Goal: Task Accomplishment & Management: Use online tool/utility

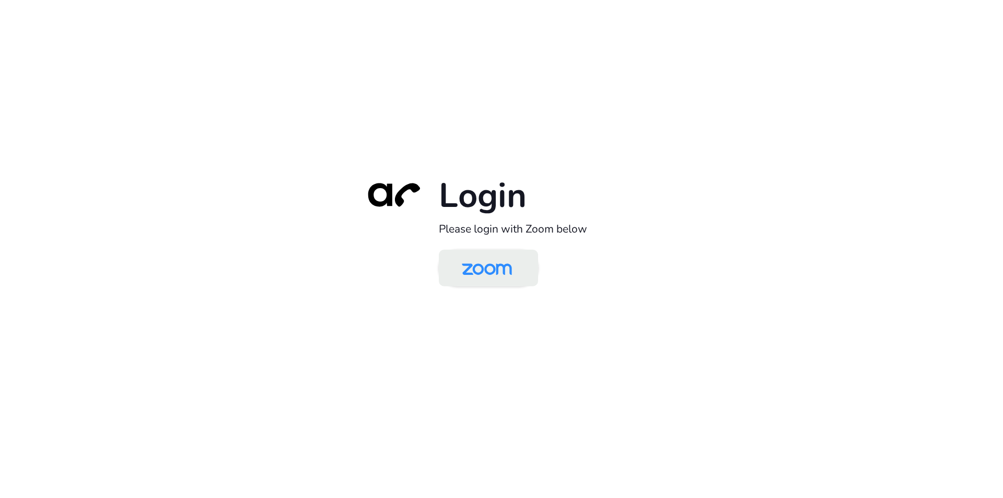
click at [496, 267] on img at bounding box center [487, 269] width 72 height 34
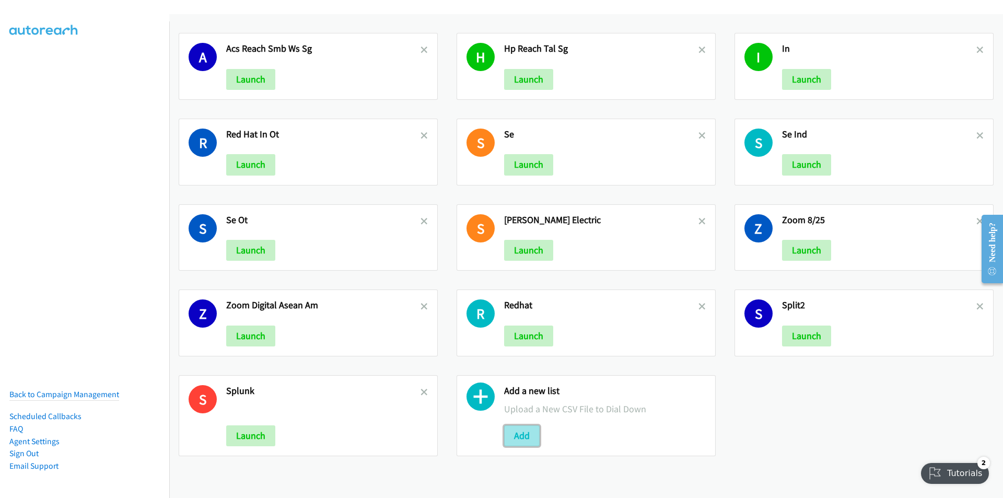
click at [519, 432] on button "Add" at bounding box center [522, 435] width 36 height 21
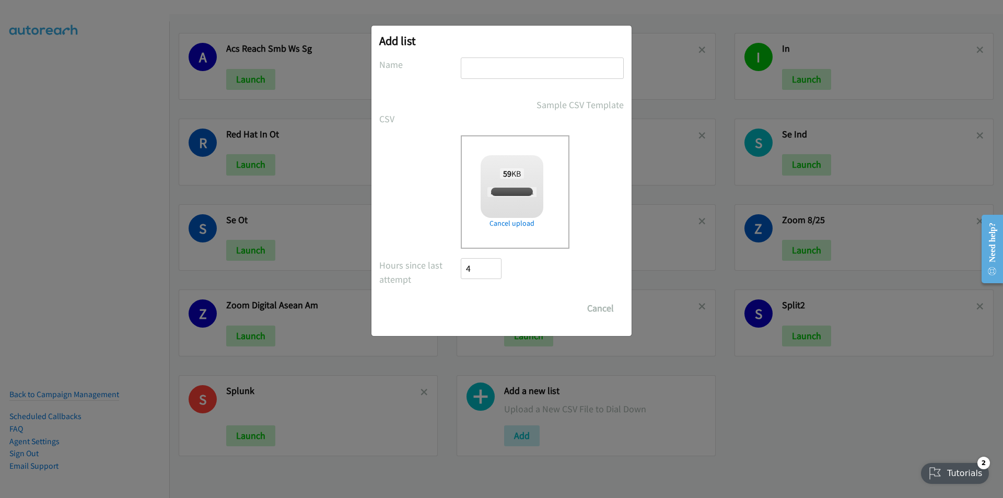
click at [548, 64] on input "text" at bounding box center [542, 67] width 163 height 21
checkbox input "true"
type input "SN"
click at [461, 298] on input "Save List" at bounding box center [488, 308] width 55 height 21
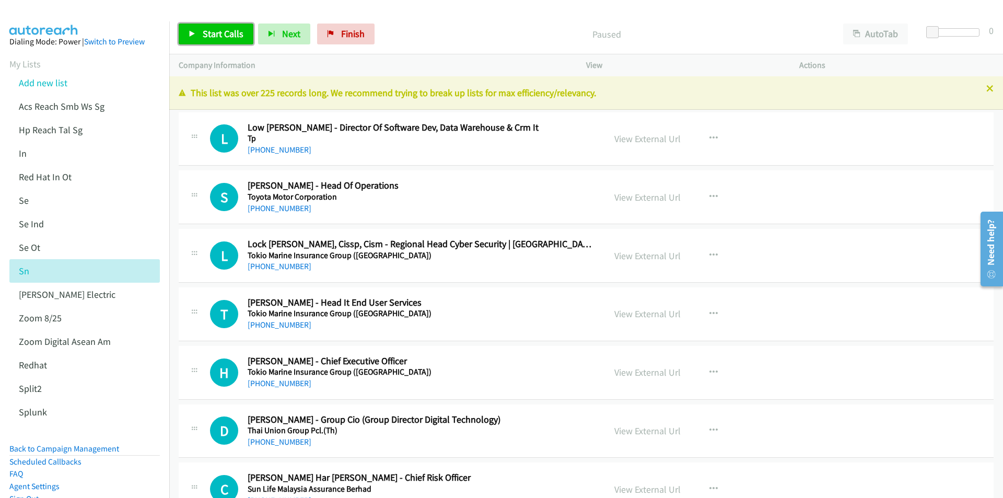
click at [216, 32] on span "Start Calls" at bounding box center [223, 34] width 41 height 12
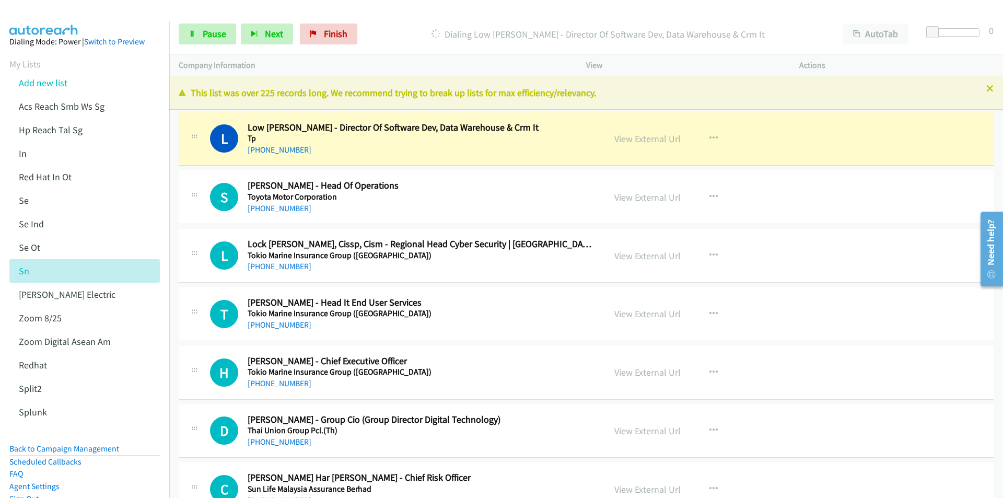
drag, startPoint x: 424, startPoint y: 30, endPoint x: 590, endPoint y: 21, distance: 166.4
click at [426, 30] on p "Dialing Low [PERSON_NAME] - Director Of Software Dev, Data Warehouse & Crm It" at bounding box center [597, 34] width 453 height 14
click at [882, 34] on button "AutoTab" at bounding box center [875, 34] width 65 height 21
click at [203, 32] on span "Pause" at bounding box center [215, 34] width 24 height 12
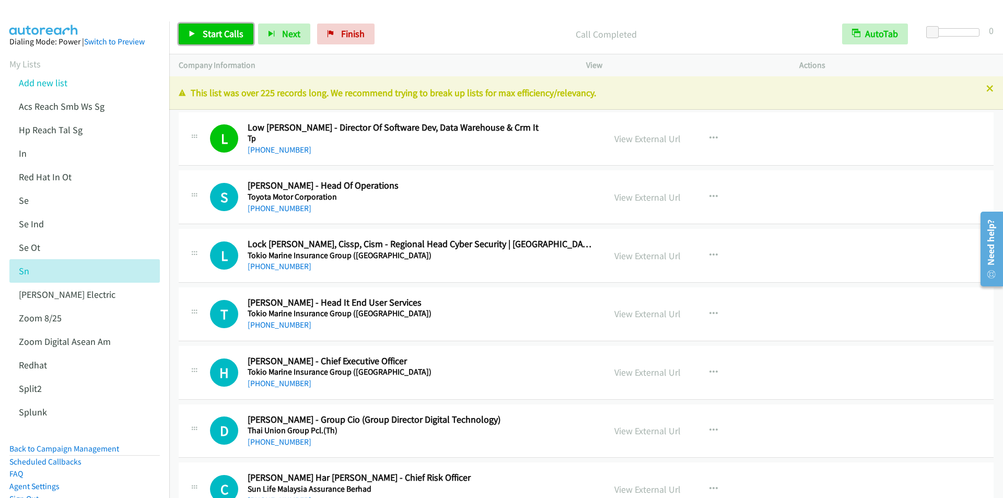
click at [206, 32] on span "Start Calls" at bounding box center [223, 34] width 41 height 12
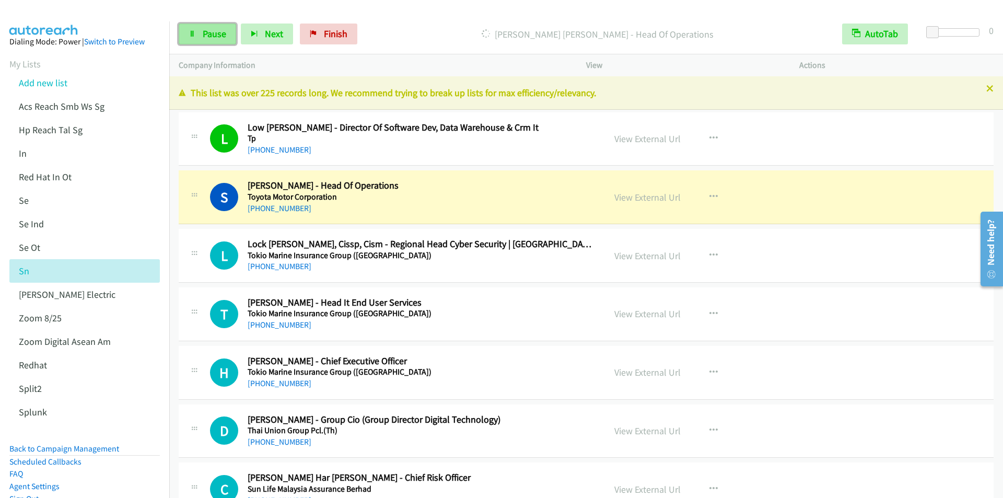
click at [207, 40] on link "Pause" at bounding box center [207, 34] width 57 height 21
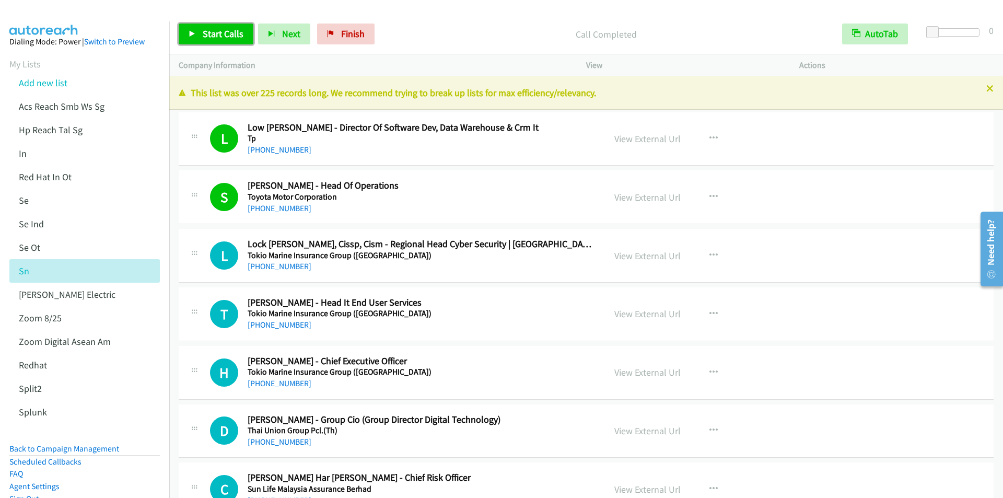
click at [214, 33] on span "Start Calls" at bounding box center [223, 34] width 41 height 12
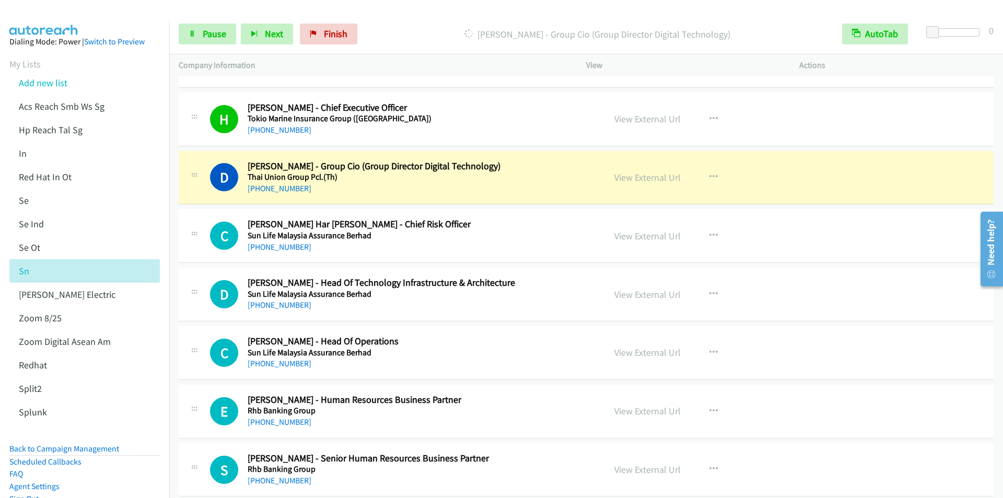
scroll to position [313, 0]
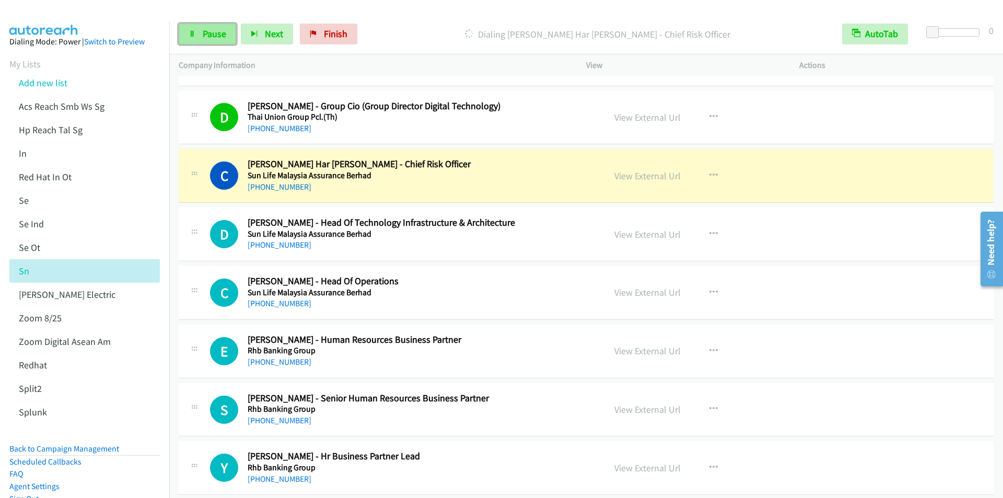
click at [202, 36] on link "Pause" at bounding box center [207, 34] width 57 height 21
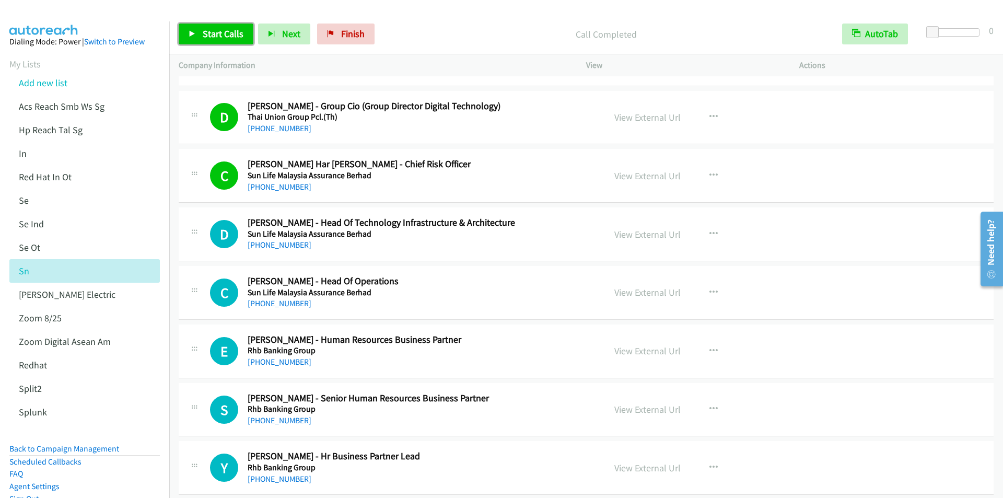
click at [219, 32] on span "Start Calls" at bounding box center [223, 34] width 41 height 12
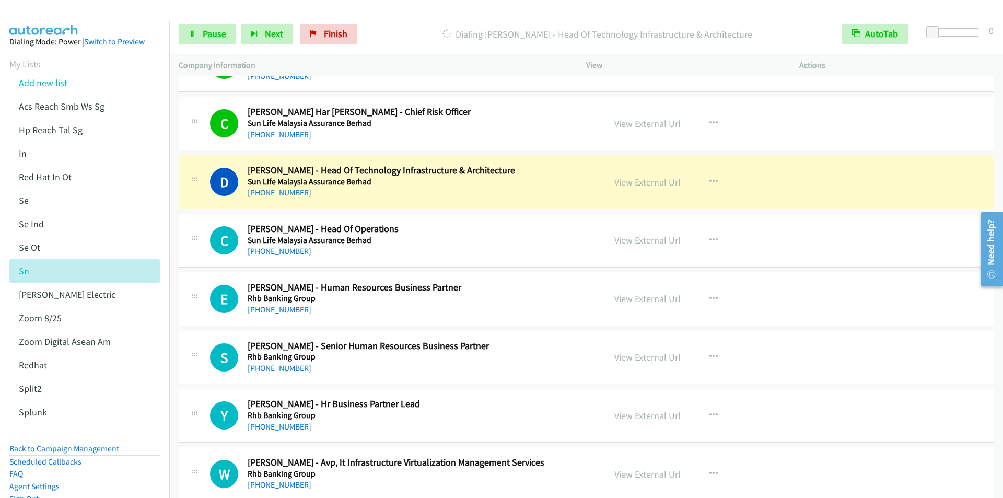
scroll to position [418, 0]
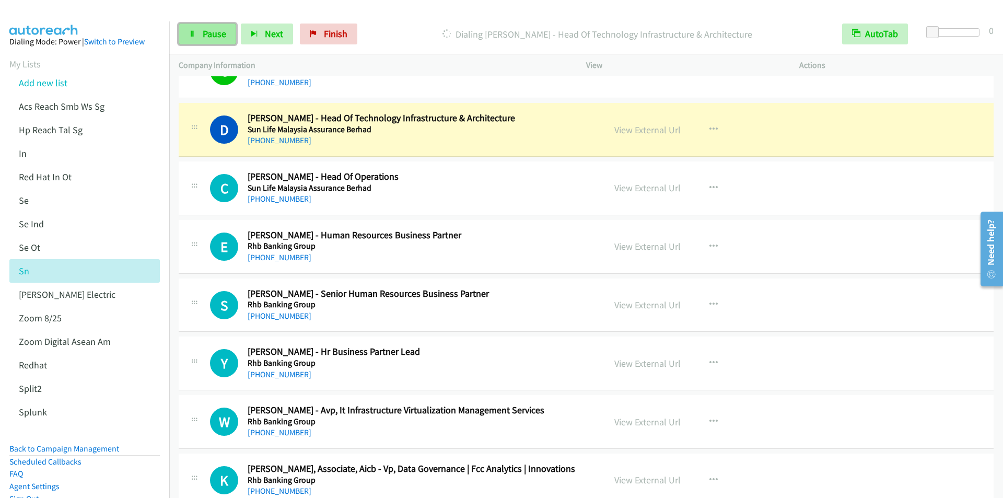
click at [214, 32] on span "Pause" at bounding box center [215, 34] width 24 height 12
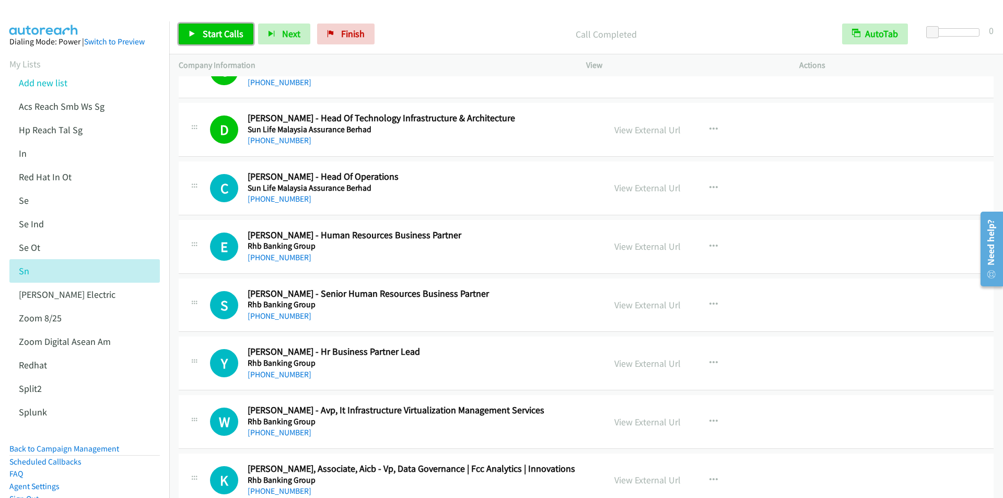
click at [214, 31] on span "Start Calls" at bounding box center [223, 34] width 41 height 12
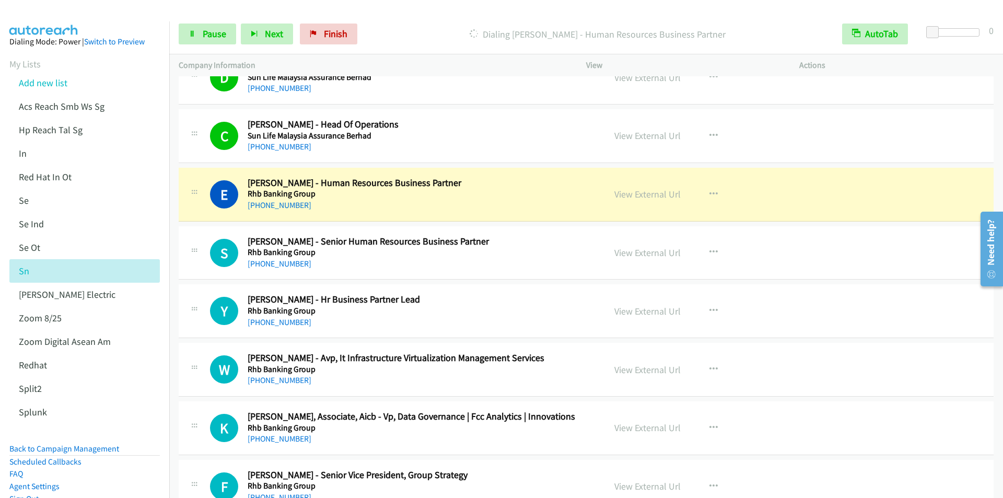
scroll to position [522, 0]
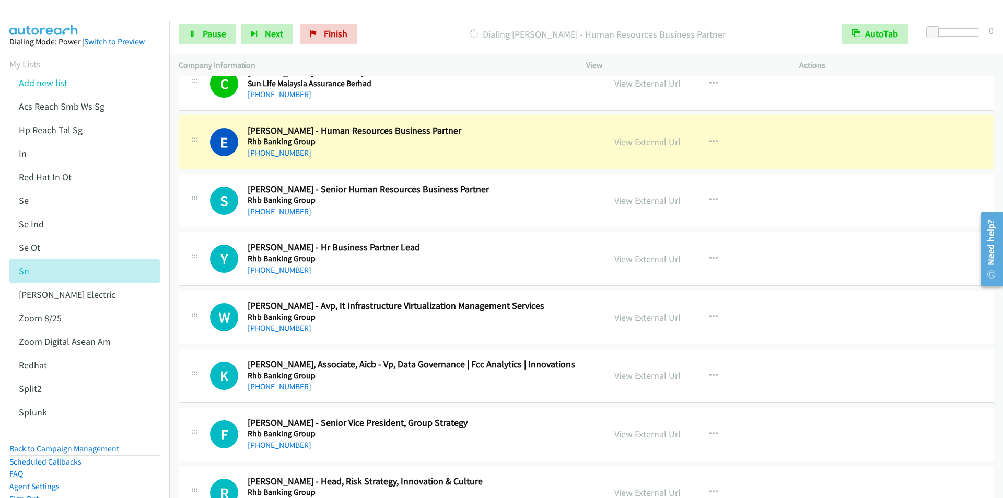
click at [402, 13] on div at bounding box center [497, 20] width 994 height 40
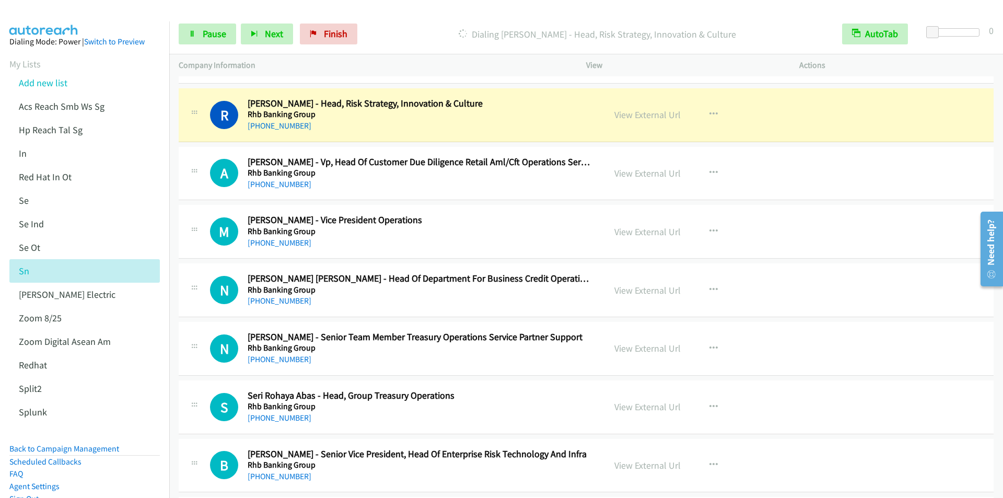
scroll to position [888, 0]
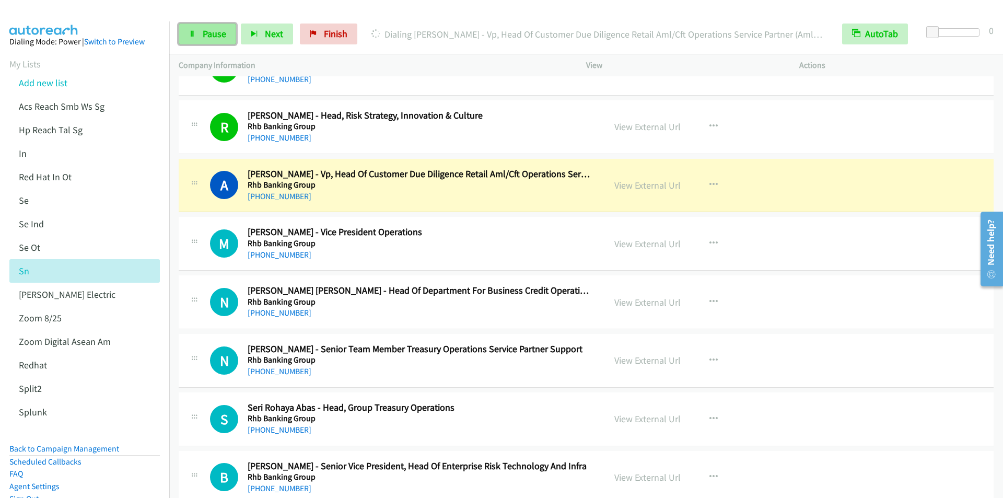
click at [197, 39] on link "Pause" at bounding box center [207, 34] width 57 height 21
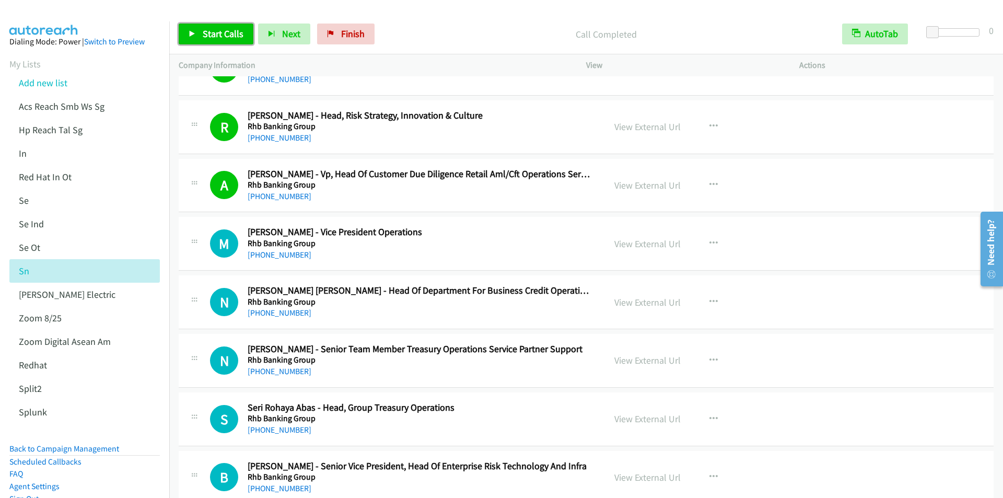
click at [203, 34] on span "Start Calls" at bounding box center [223, 34] width 41 height 12
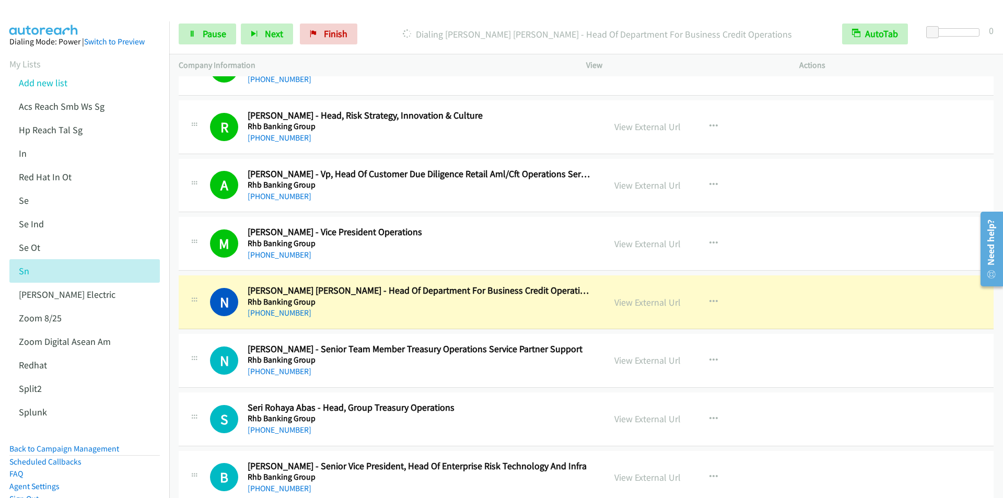
click at [201, 22] on div "Start Calls Pause Next Finish Dialing [PERSON_NAME] [PERSON_NAME] - Head Of Dep…" at bounding box center [586, 34] width 834 height 40
click at [208, 32] on span "Pause" at bounding box center [215, 34] width 24 height 12
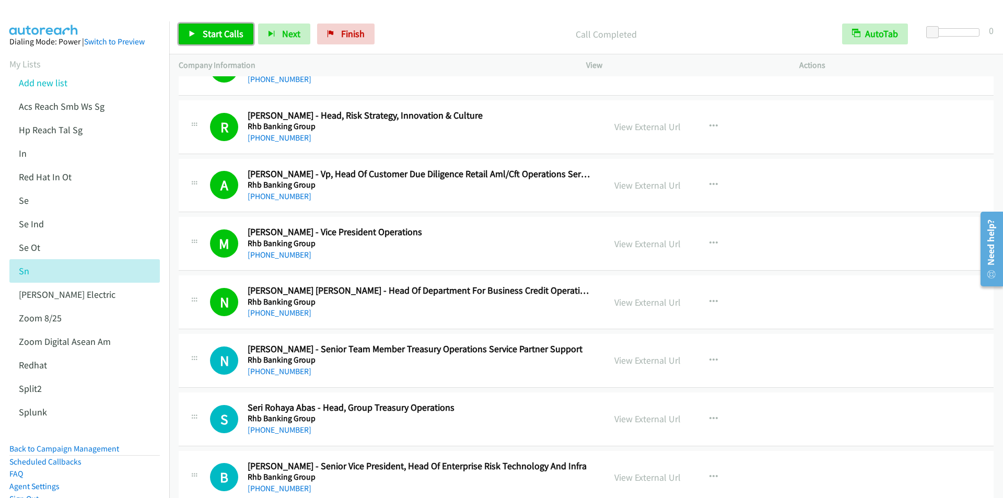
click at [214, 32] on span "Start Calls" at bounding box center [223, 34] width 41 height 12
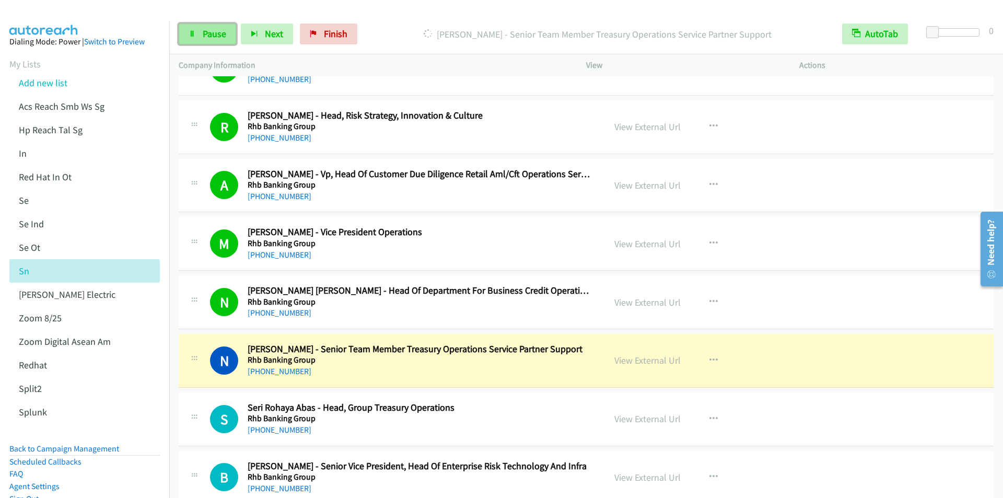
click at [214, 33] on span "Pause" at bounding box center [215, 34] width 24 height 12
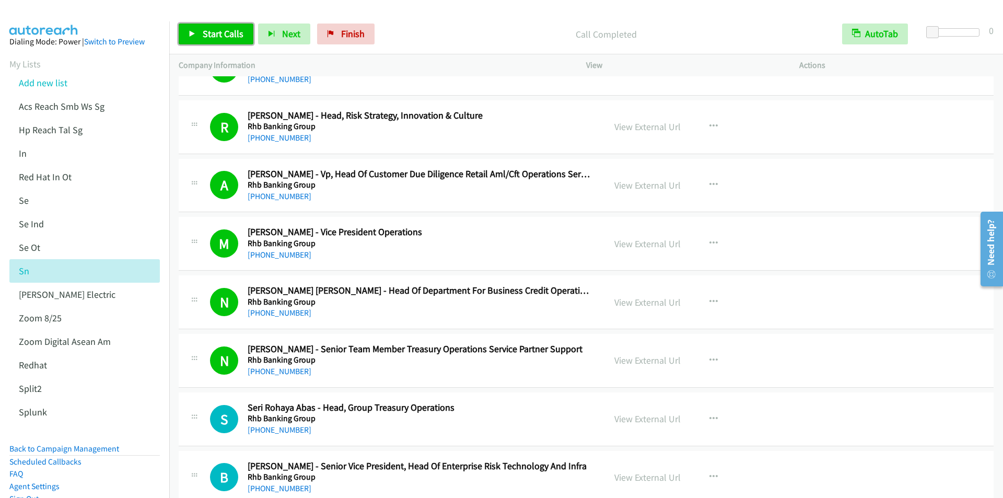
click at [219, 36] on span "Start Calls" at bounding box center [223, 34] width 41 height 12
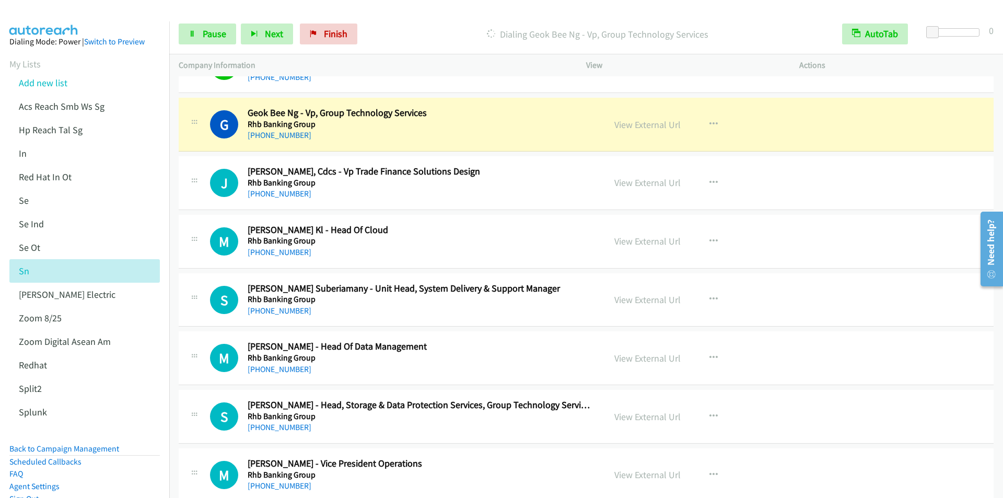
scroll to position [1358, 0]
click at [216, 36] on span "Pause" at bounding box center [215, 34] width 24 height 12
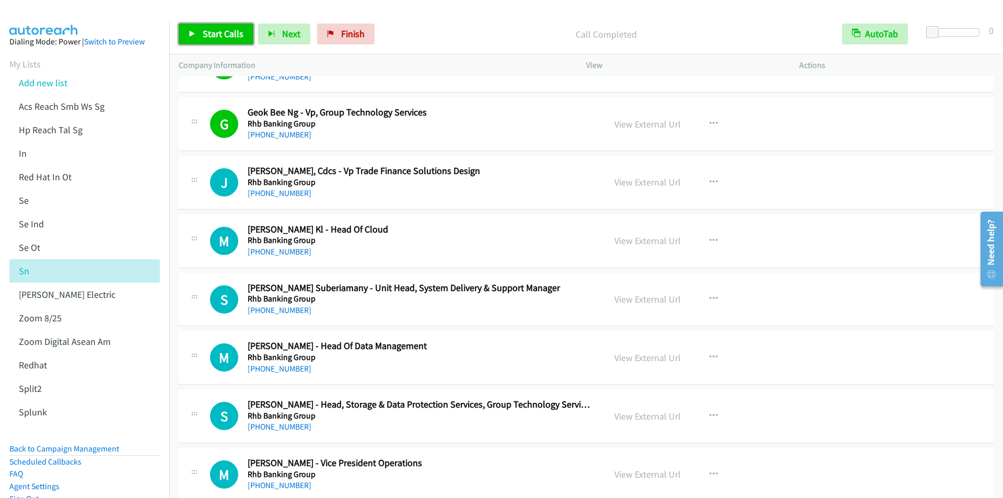
click at [205, 34] on span "Start Calls" at bounding box center [223, 34] width 41 height 12
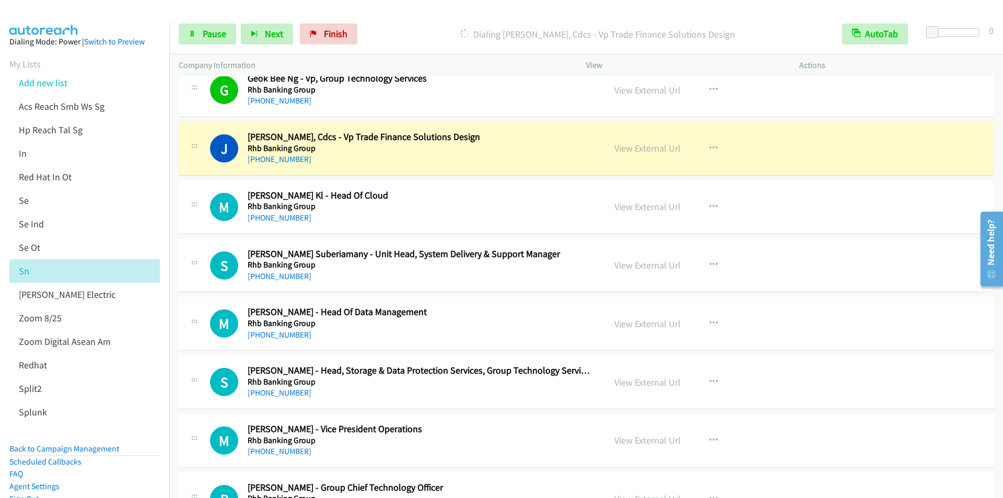
scroll to position [1410, 0]
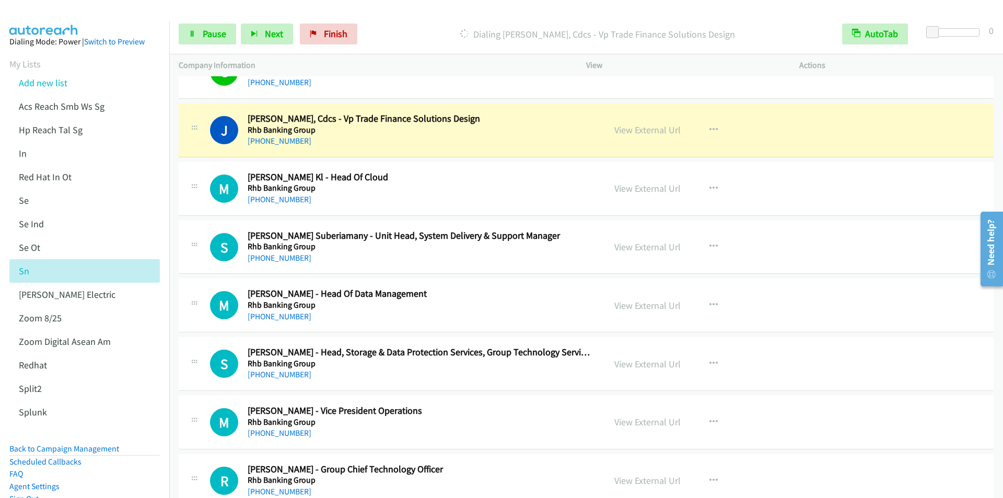
click at [399, 24] on div "Dialing [PERSON_NAME], Cdcs - Vp Trade Finance Solutions Design" at bounding box center [597, 34] width 471 height 21
click at [203, 34] on span "Pause" at bounding box center [215, 34] width 24 height 12
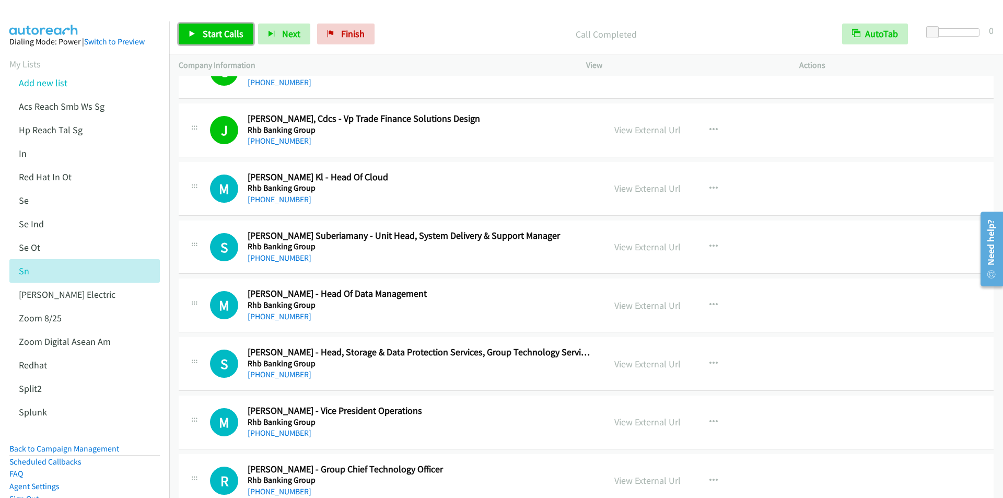
click at [220, 37] on span "Start Calls" at bounding box center [223, 34] width 41 height 12
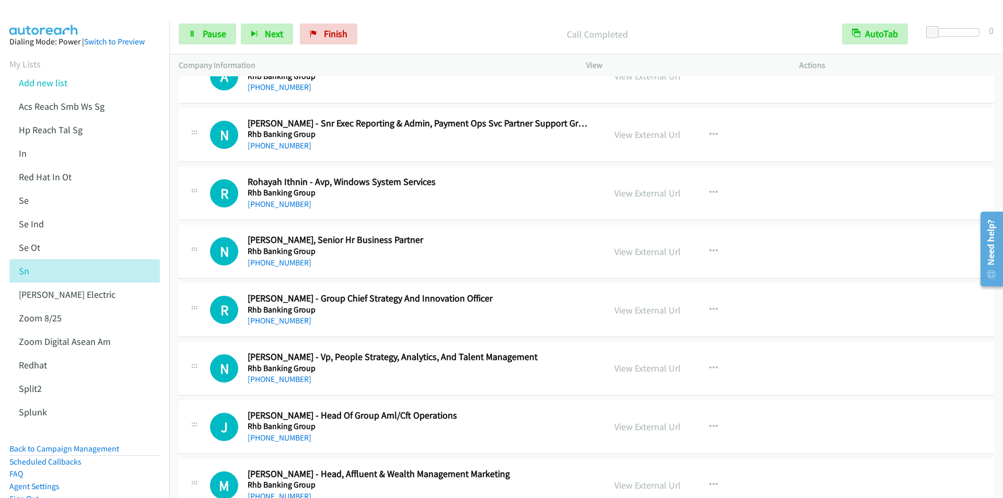
scroll to position [2455, 0]
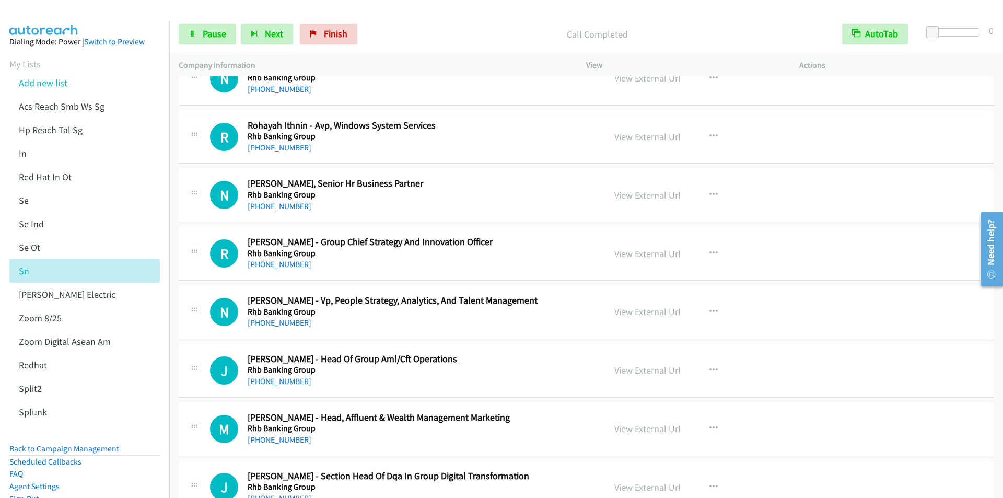
click at [363, 317] on div "[PHONE_NUMBER]" at bounding box center [420, 323] width 344 height 13
click at [709, 311] on icon "button" at bounding box center [713, 312] width 8 height 8
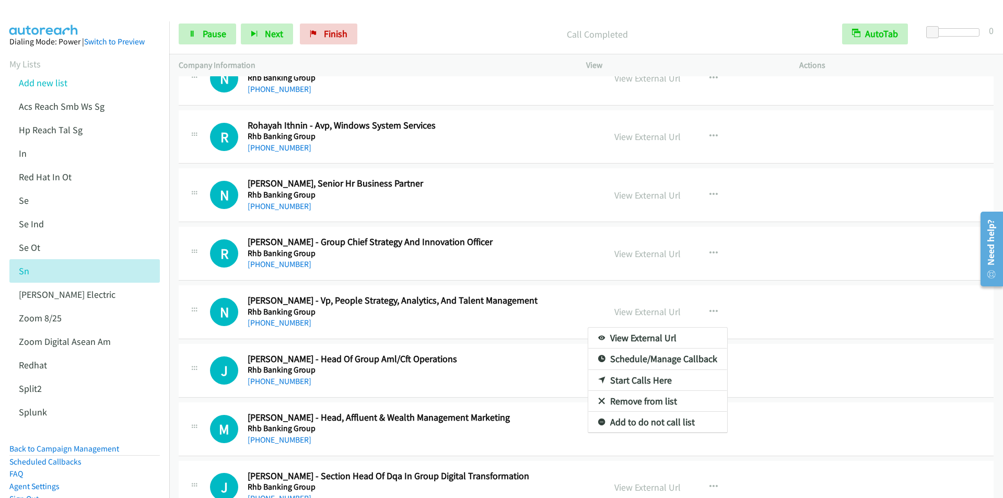
click at [211, 33] on div at bounding box center [501, 249] width 1003 height 498
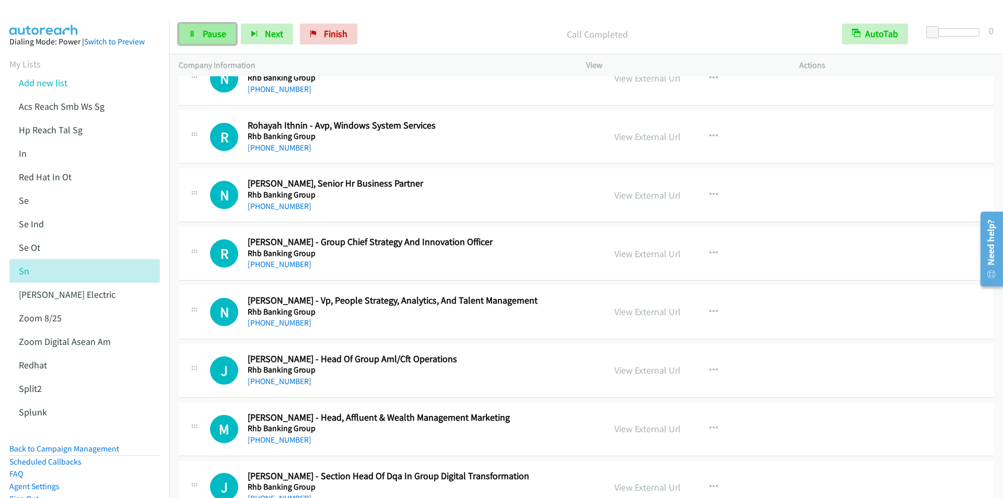
click at [205, 29] on span "Pause" at bounding box center [215, 34] width 24 height 12
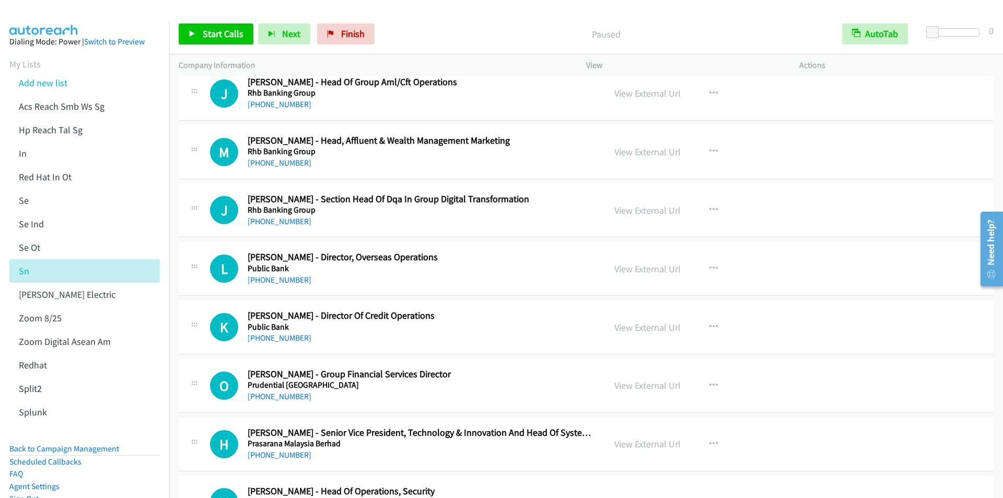
scroll to position [2769, 0]
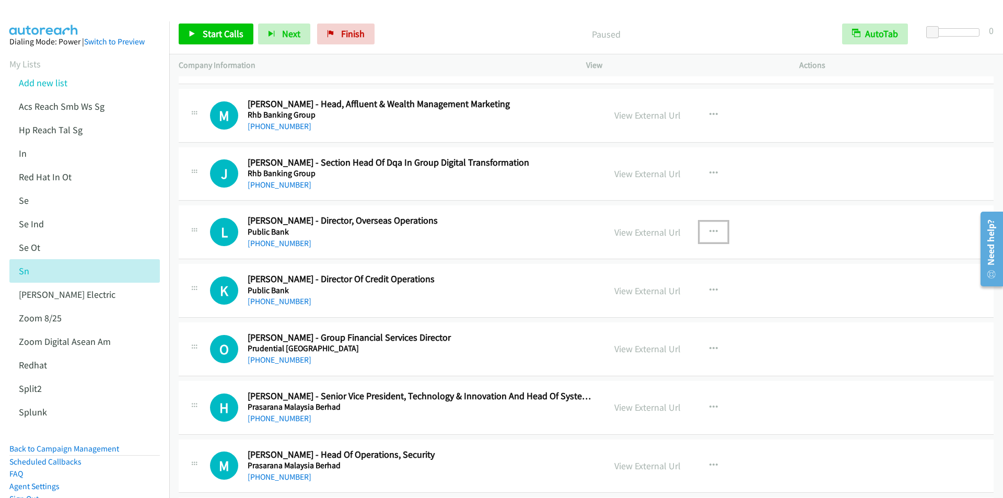
click at [709, 230] on icon "button" at bounding box center [713, 232] width 8 height 8
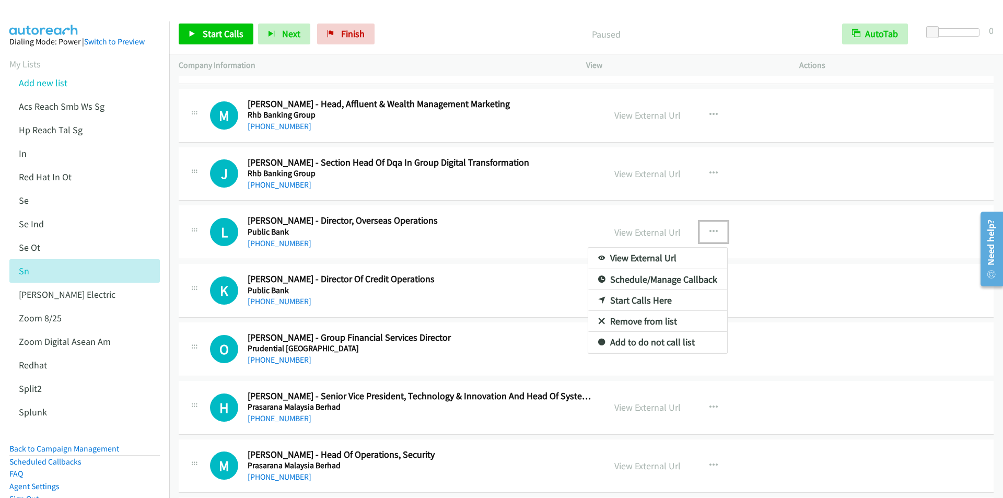
click at [633, 297] on link "Start Calls Here" at bounding box center [657, 300] width 139 height 21
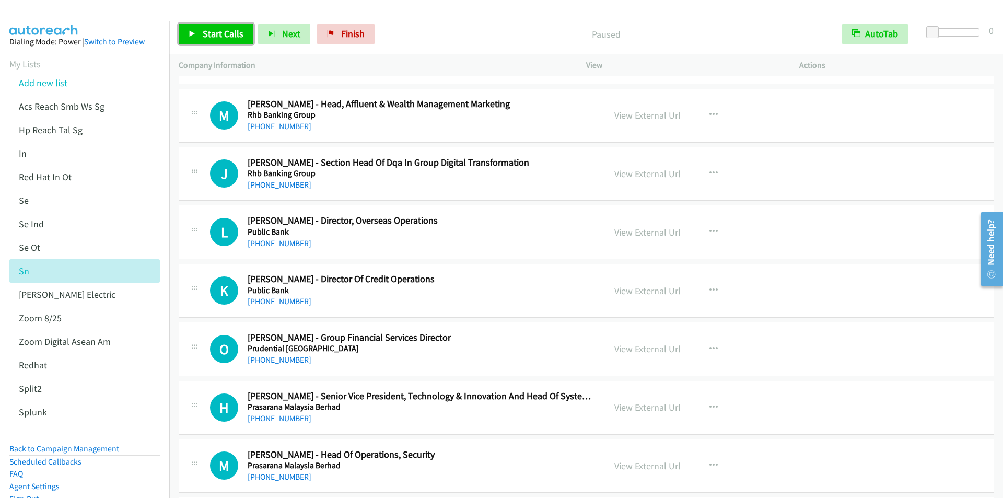
click at [220, 30] on span "Start Calls" at bounding box center [223, 34] width 41 height 12
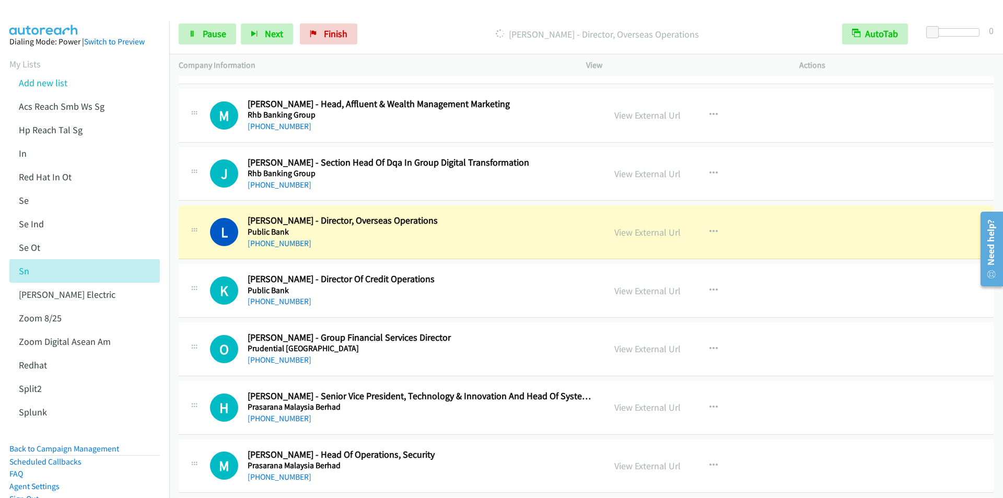
click at [412, 18] on div "Start Calls Pause Next Finish [PERSON_NAME] - Director, Overseas Operations Aut…" at bounding box center [586, 34] width 834 height 40
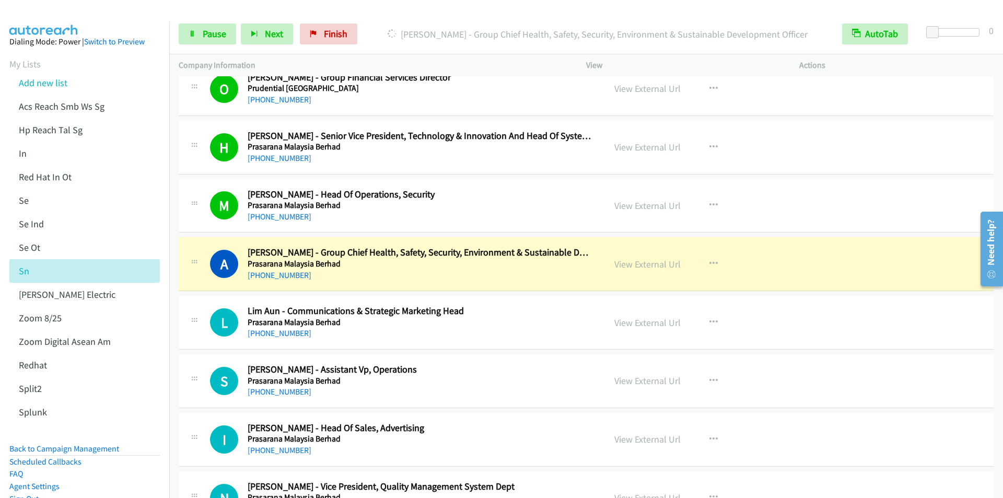
scroll to position [3030, 0]
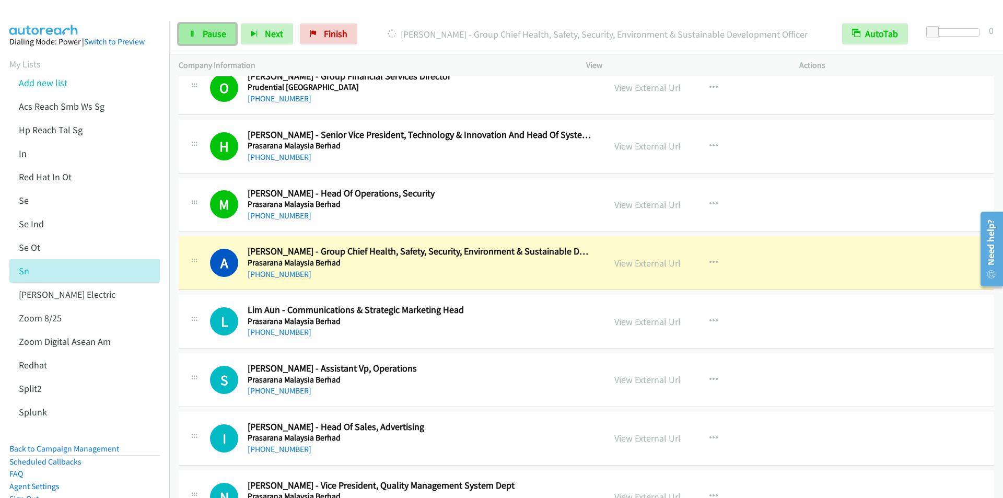
click at [216, 32] on span "Pause" at bounding box center [215, 34] width 24 height 12
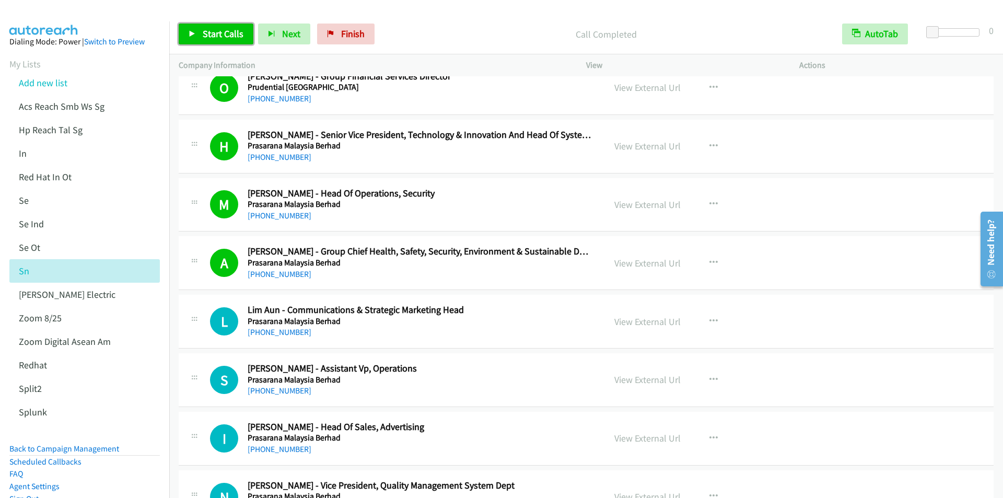
click at [216, 36] on span "Start Calls" at bounding box center [223, 34] width 41 height 12
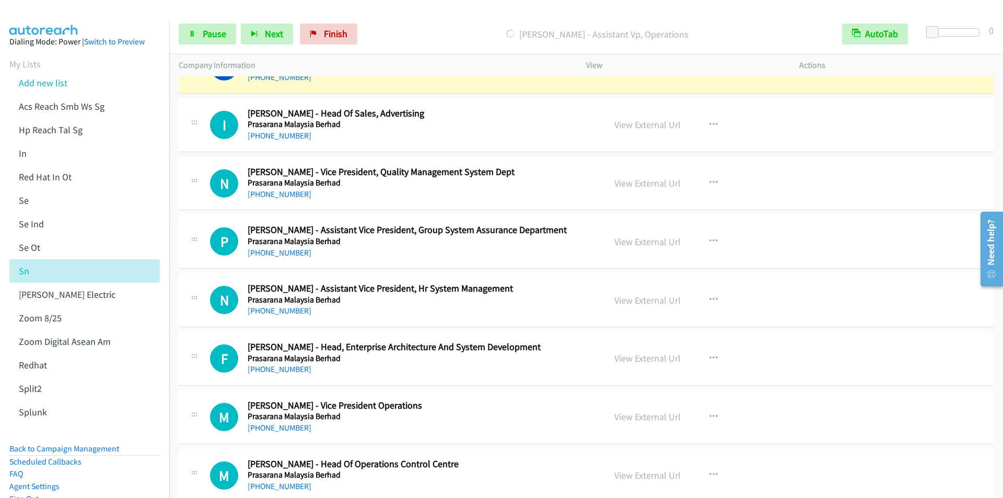
scroll to position [3291, 0]
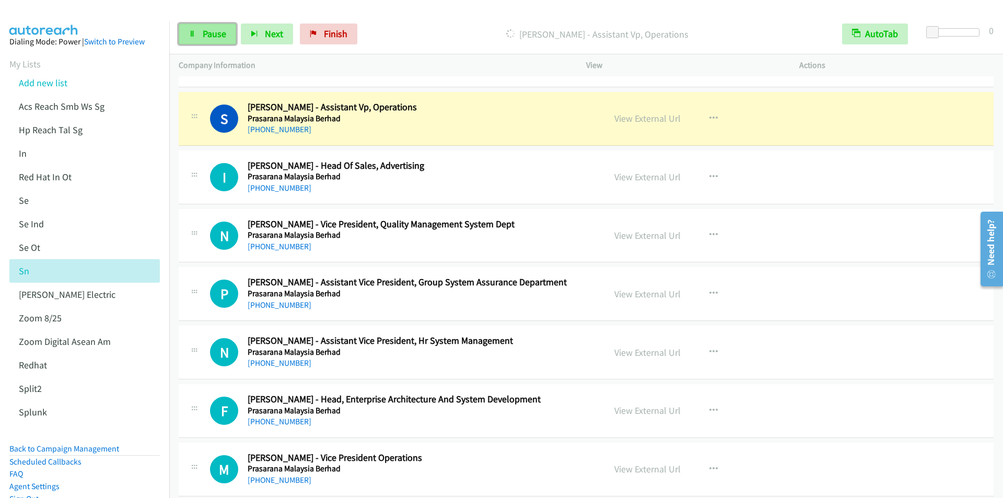
click at [197, 36] on link "Pause" at bounding box center [207, 34] width 57 height 21
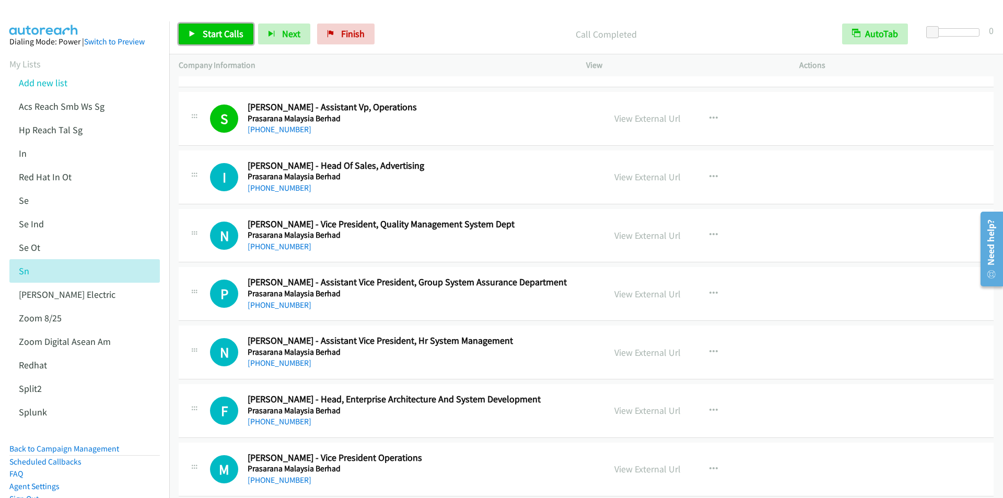
click at [217, 36] on span "Start Calls" at bounding box center [223, 34] width 41 height 12
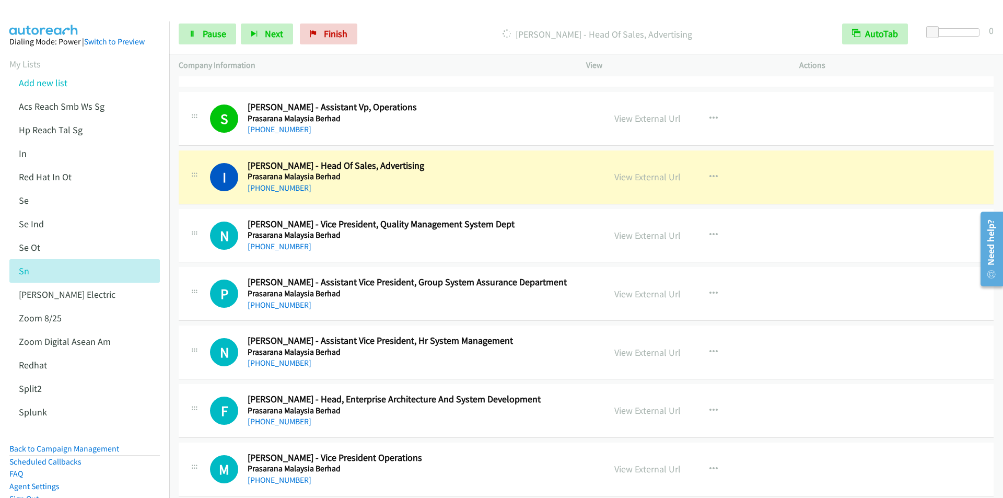
click at [410, 13] on div at bounding box center [497, 20] width 994 height 40
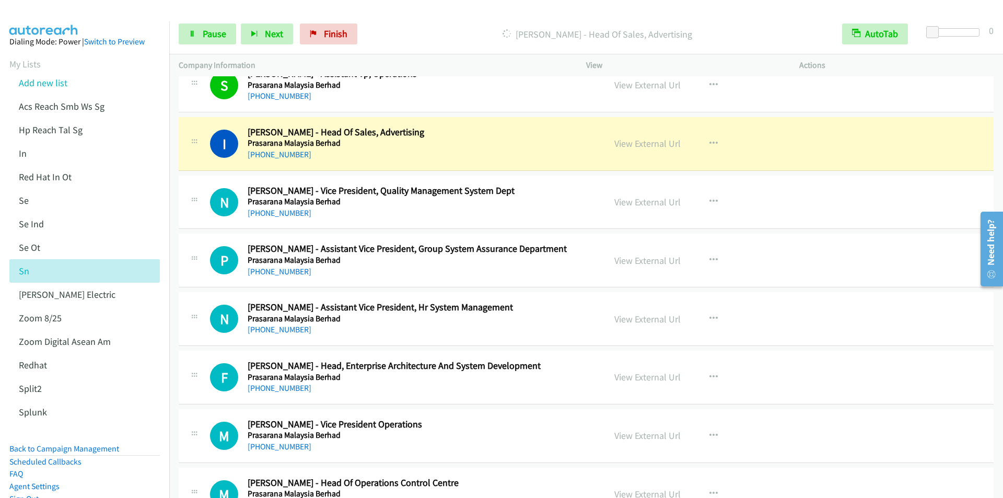
scroll to position [3343, 0]
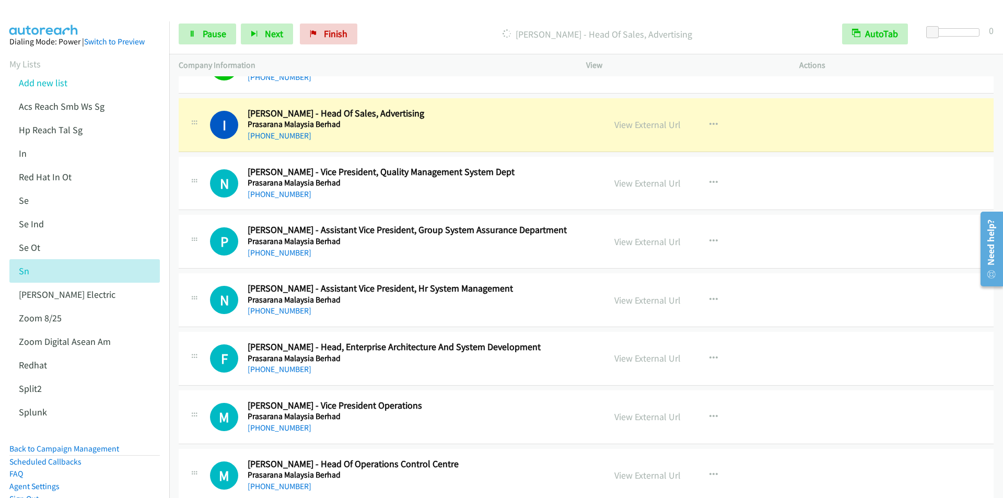
click at [414, 23] on div "Start Calls Pause Next Finish [PERSON_NAME] - Head Of Sales, Advertising AutoTa…" at bounding box center [586, 34] width 834 height 40
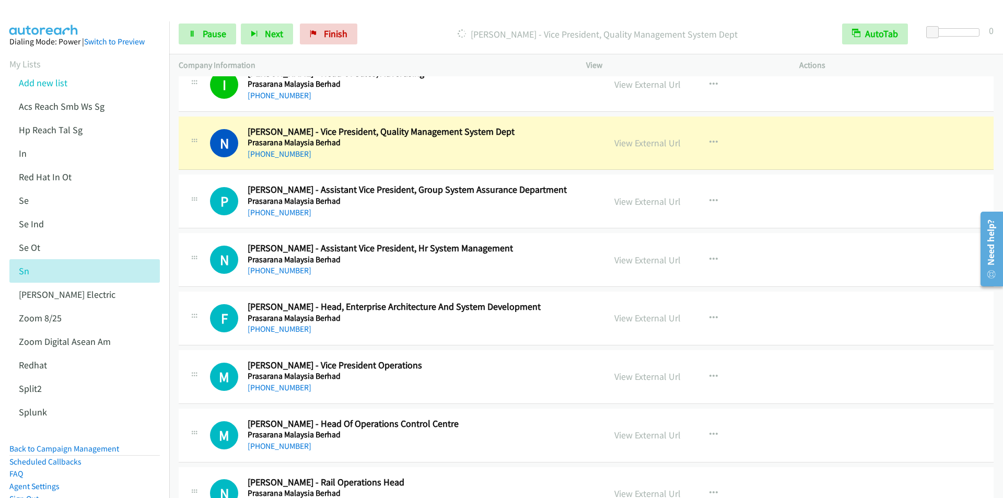
scroll to position [3395, 0]
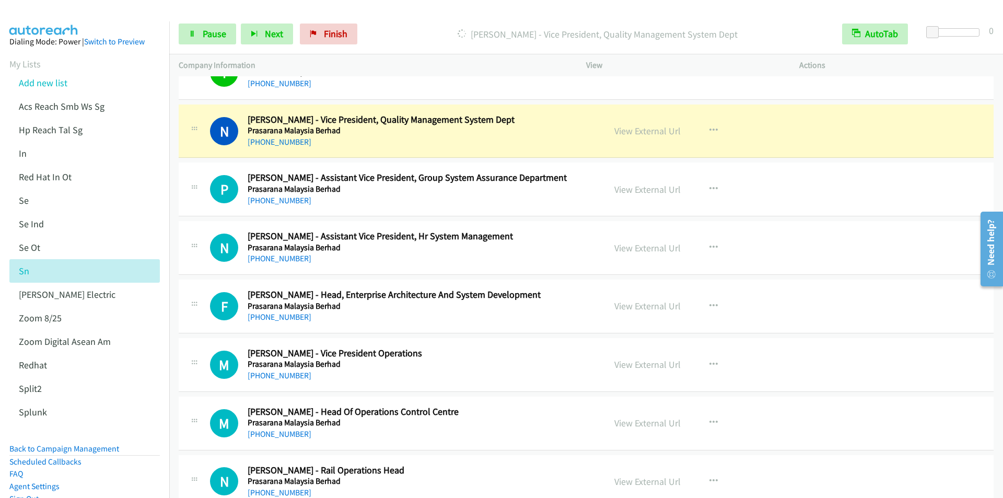
click at [400, 47] on div "Start Calls Pause Next Finish [PERSON_NAME] - Vice President, Quality Managemen…" at bounding box center [586, 34] width 834 height 40
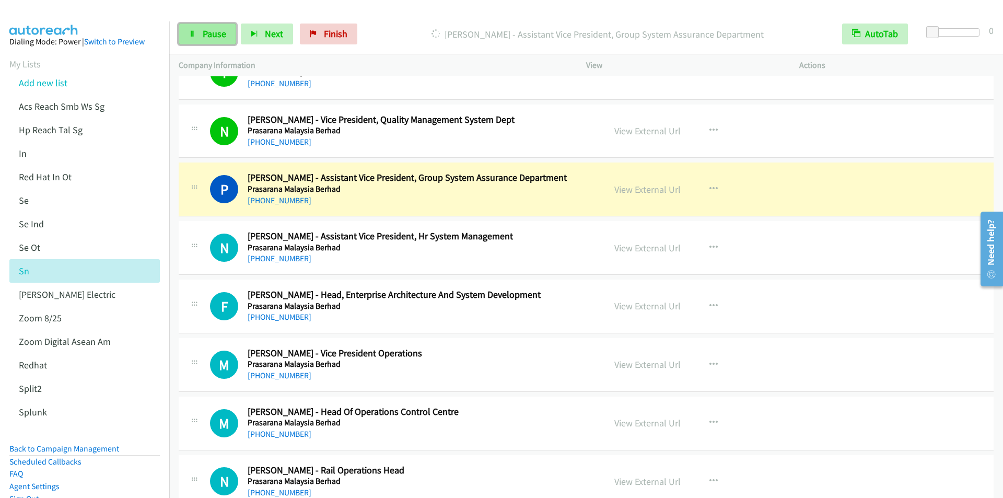
click at [199, 36] on link "Pause" at bounding box center [207, 34] width 57 height 21
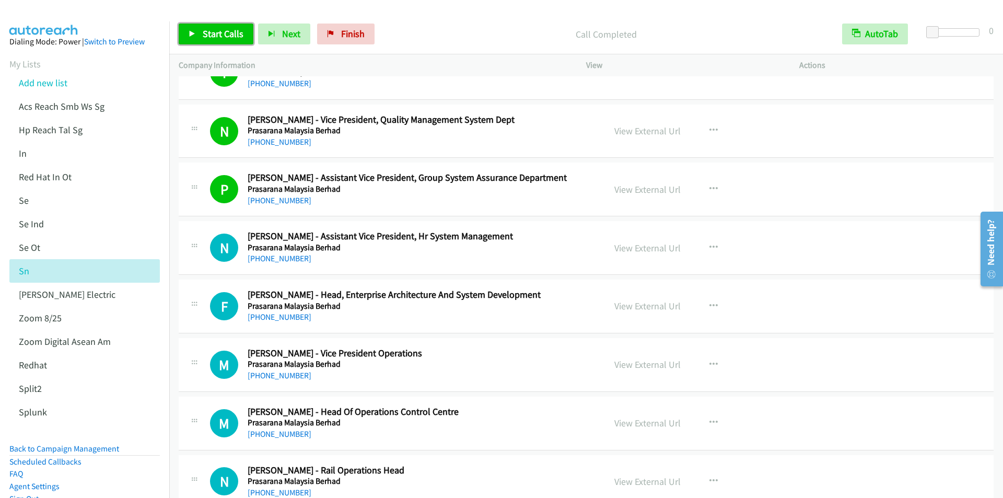
click at [228, 35] on span "Start Calls" at bounding box center [223, 34] width 41 height 12
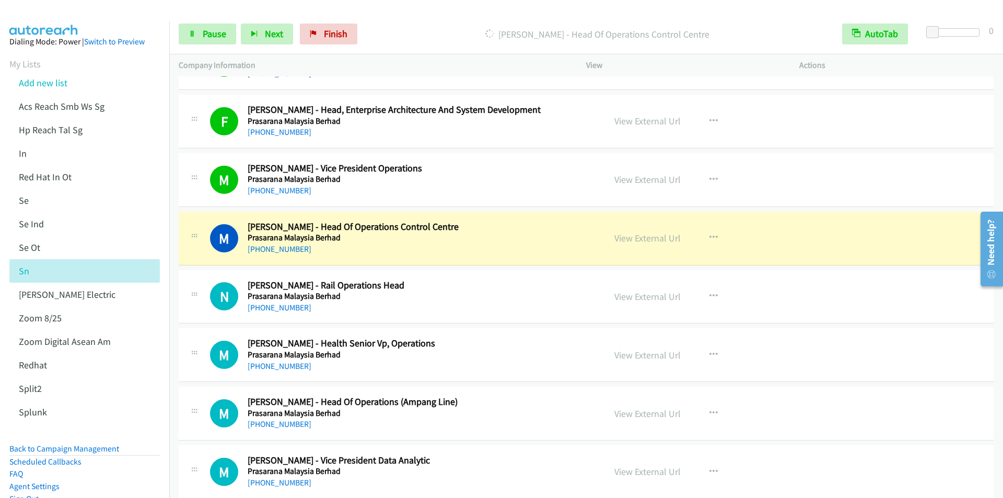
scroll to position [3709, 0]
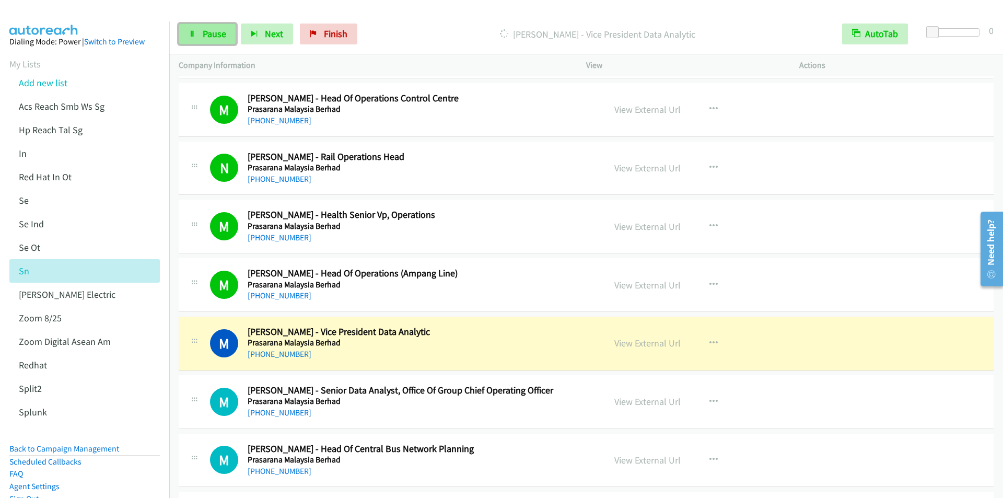
click at [205, 41] on link "Pause" at bounding box center [207, 34] width 57 height 21
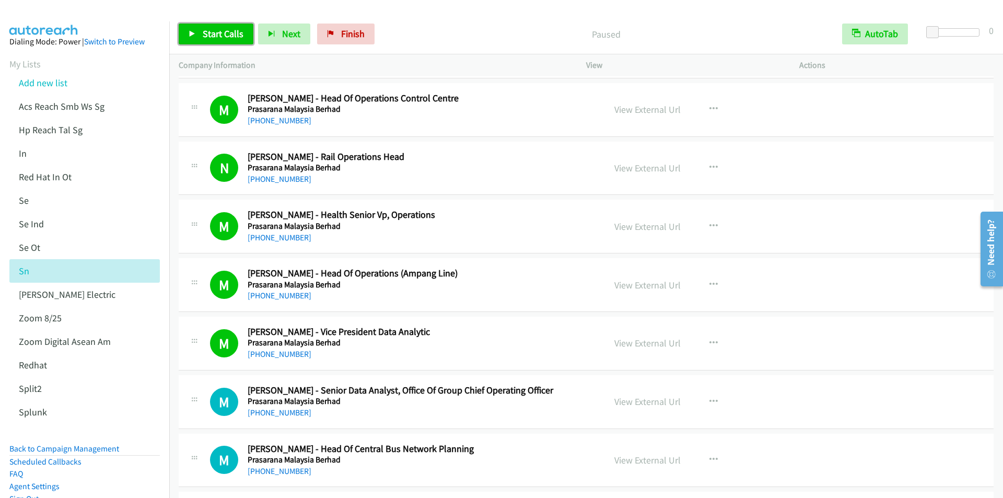
click at [190, 26] on link "Start Calls" at bounding box center [216, 34] width 75 height 21
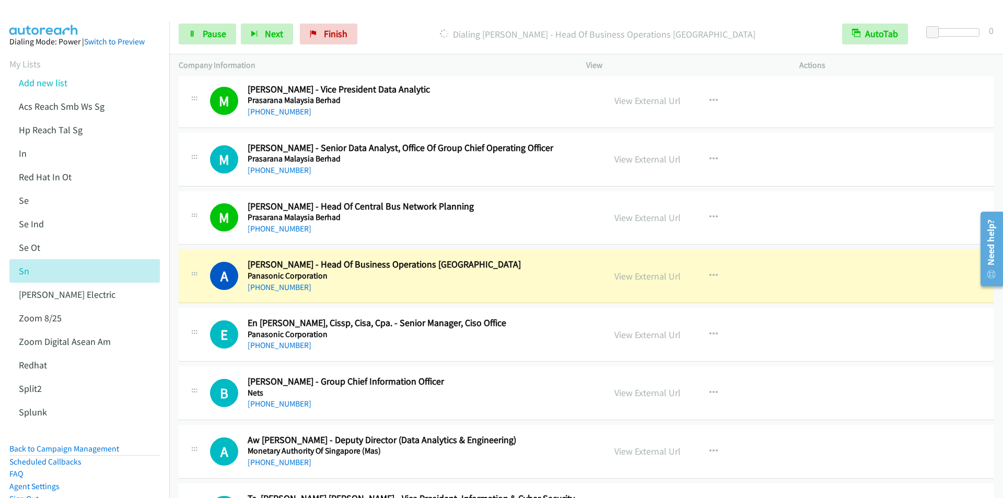
scroll to position [3970, 0]
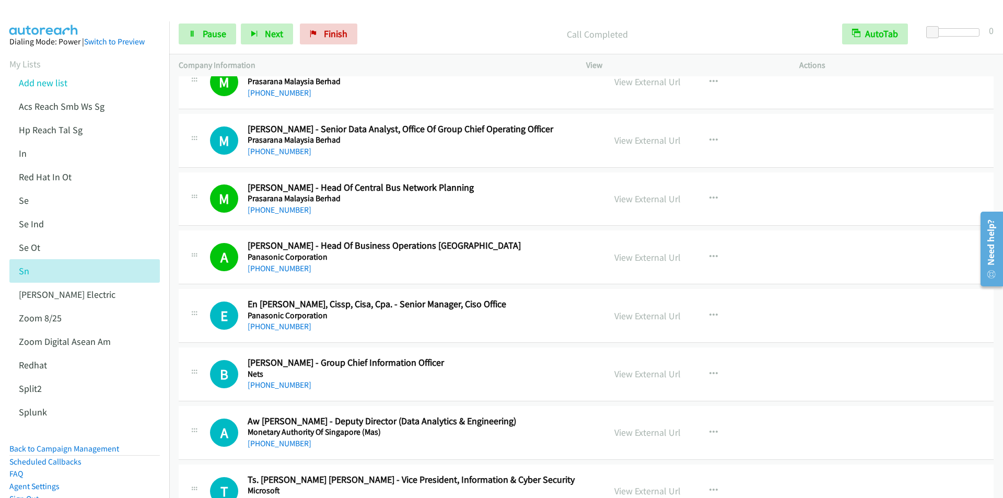
click at [403, 22] on div "Start Calls Pause Next Finish Call Completed AutoTab AutoTab 0" at bounding box center [586, 34] width 834 height 40
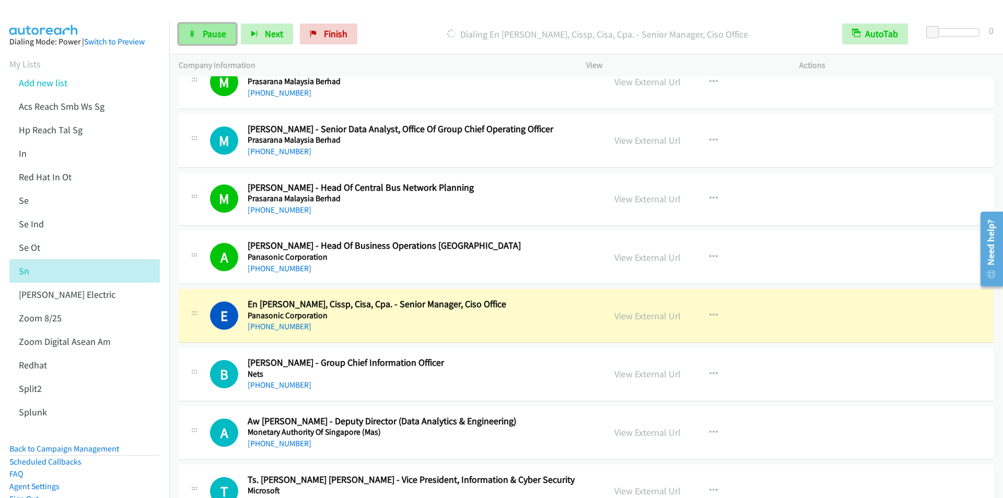
click at [203, 37] on span "Pause" at bounding box center [215, 34] width 24 height 12
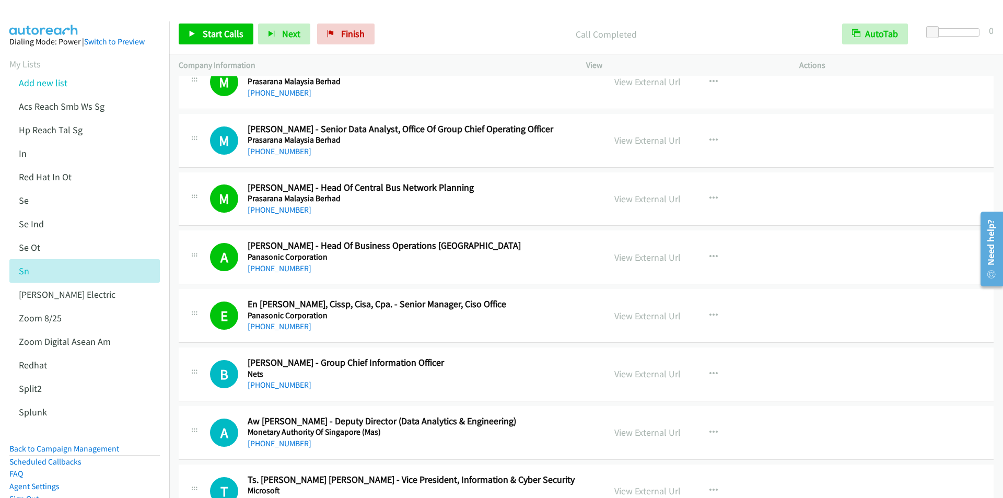
click at [204, 23] on div "Start Calls Pause Next Finish Call Completed AutoTab AutoTab 0" at bounding box center [586, 34] width 834 height 40
click at [204, 34] on span "Start Calls" at bounding box center [223, 34] width 41 height 12
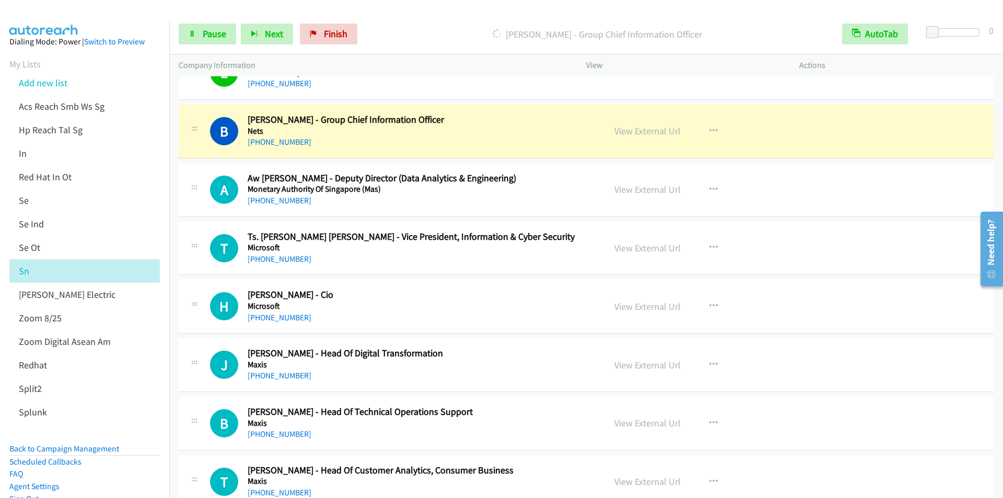
scroll to position [4231, 0]
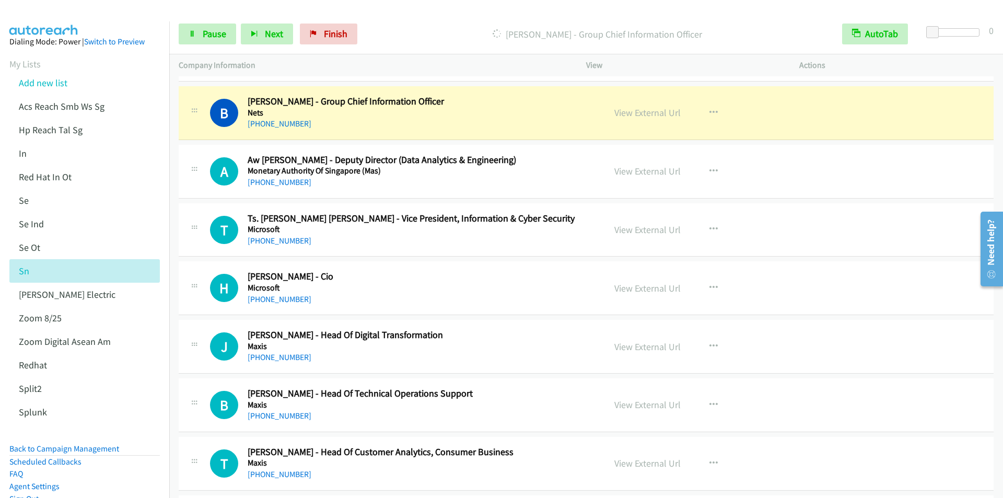
click at [400, 25] on div "[PERSON_NAME] - Group Chief Information Officer" at bounding box center [597, 34] width 471 height 21
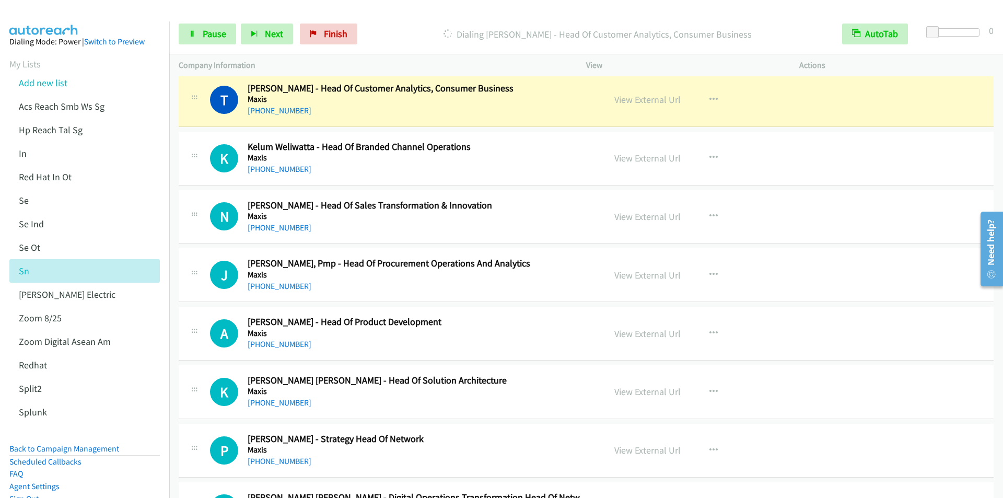
scroll to position [4597, 0]
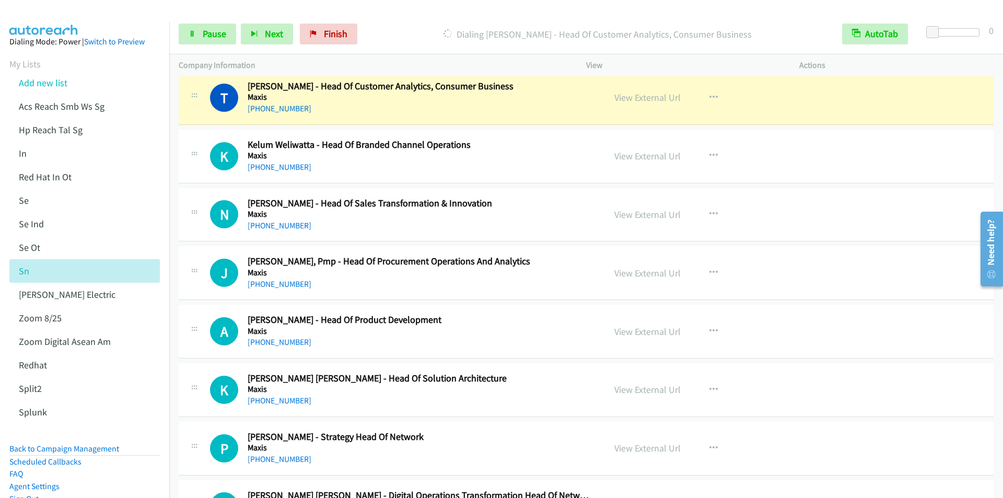
click at [403, 26] on div "Dialing [PERSON_NAME] - Head Of Customer Analytics, Consumer Business" at bounding box center [597, 34] width 471 height 21
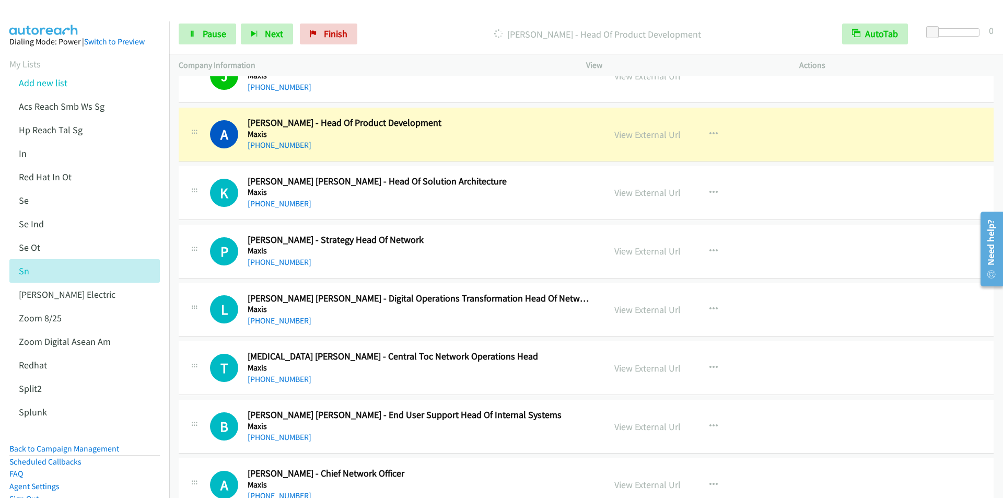
scroll to position [4806, 0]
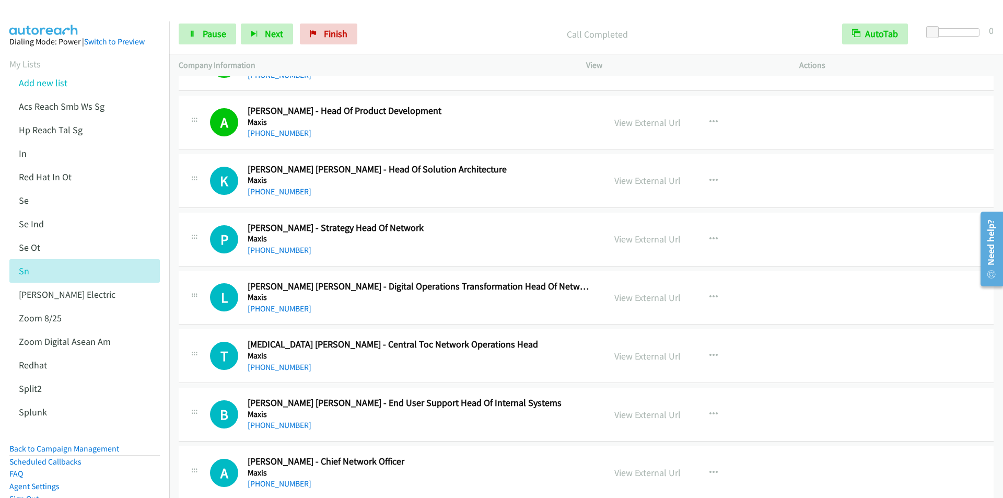
click at [407, 39] on p "Call Completed" at bounding box center [597, 34] width 452 height 14
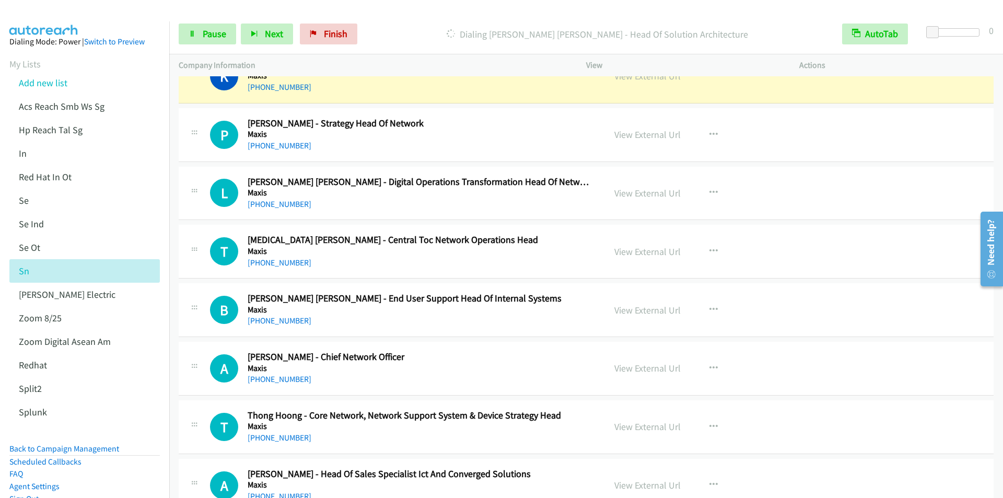
scroll to position [4858, 0]
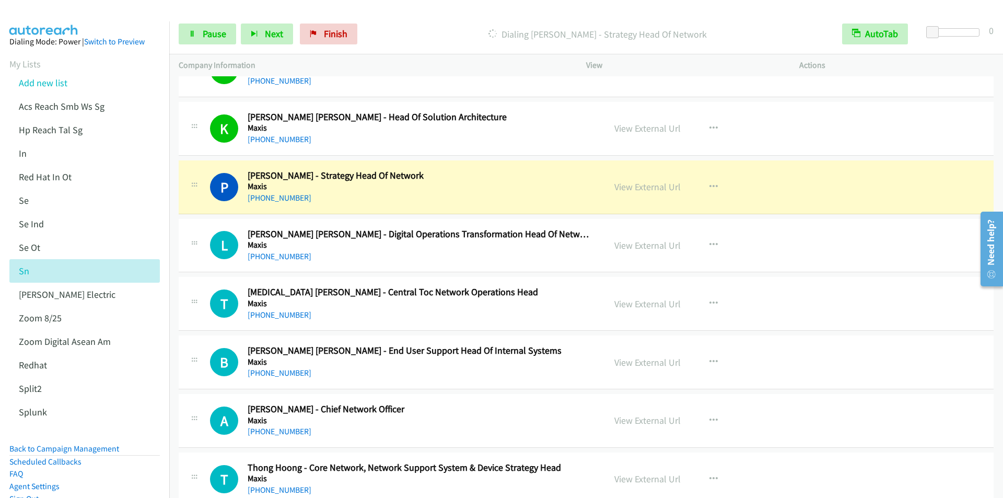
click at [417, 29] on p "Dialing [PERSON_NAME] - Strategy Head Of Network" at bounding box center [597, 34] width 452 height 14
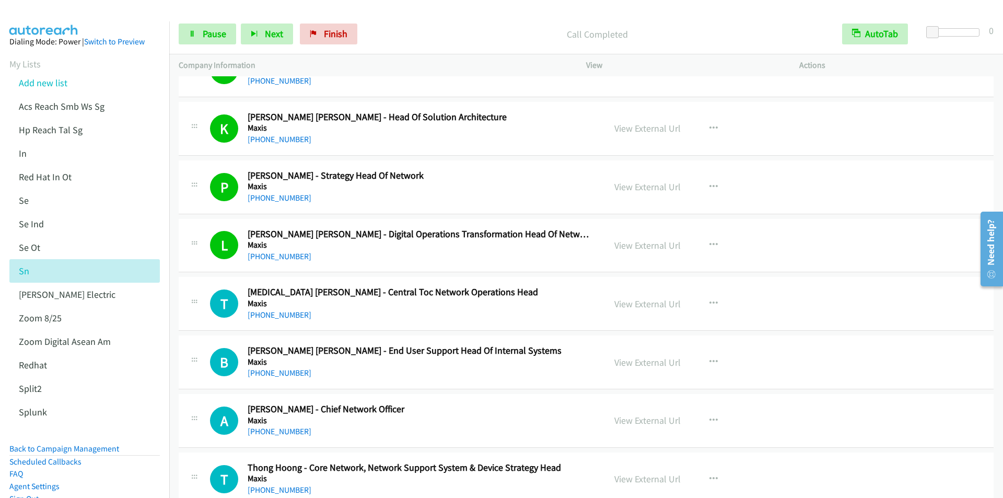
click at [417, 32] on p "Call Completed" at bounding box center [597, 34] width 452 height 14
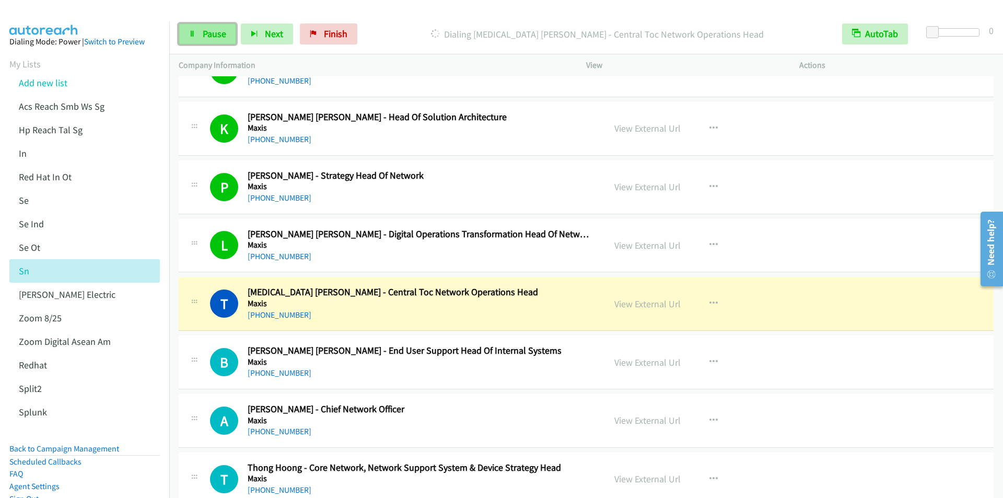
click at [197, 31] on link "Pause" at bounding box center [207, 34] width 57 height 21
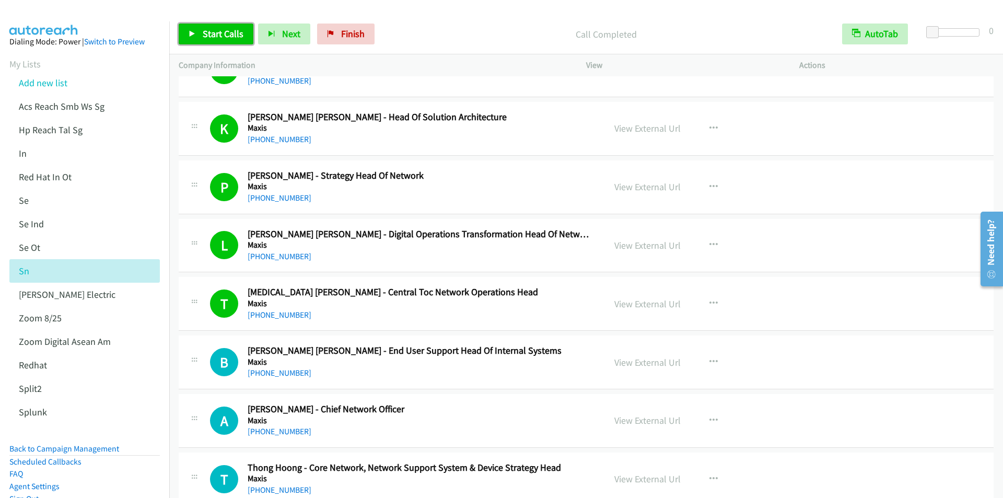
click at [209, 31] on span "Start Calls" at bounding box center [223, 34] width 41 height 12
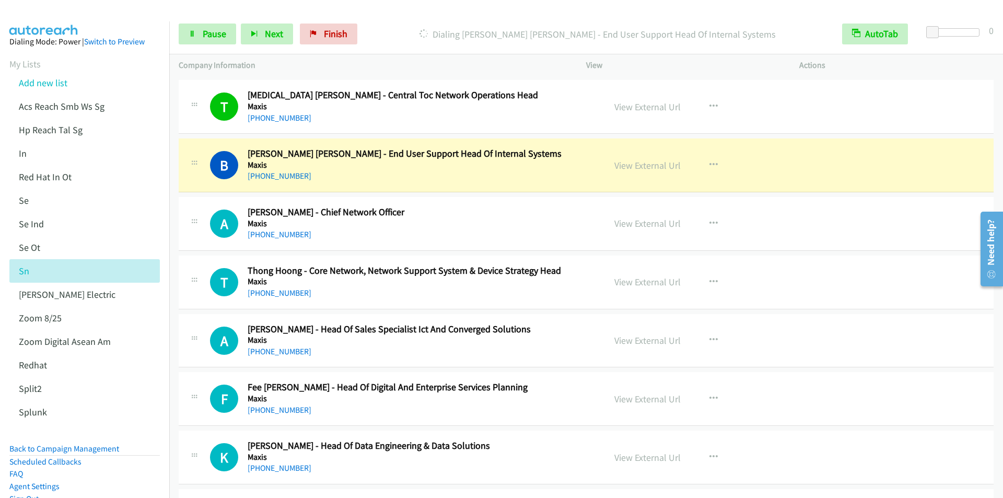
scroll to position [5119, 0]
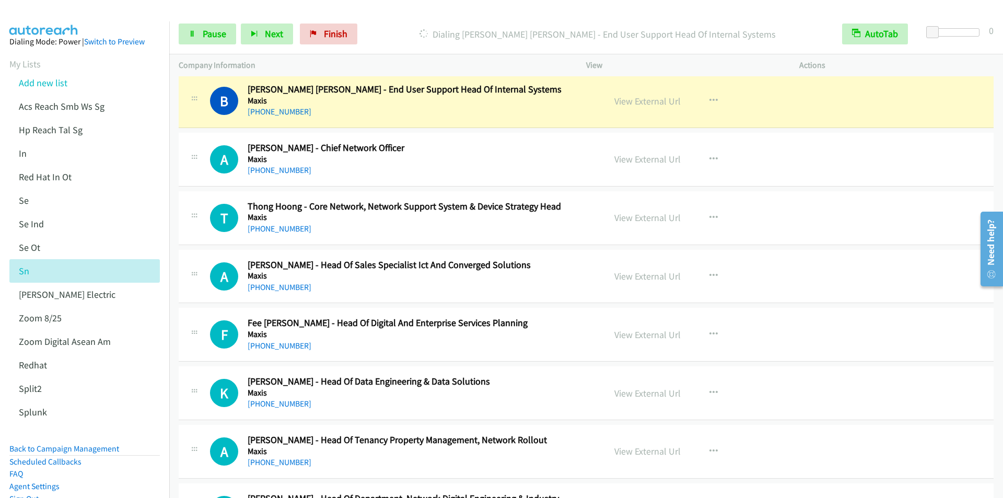
click at [402, 27] on p "Dialing [PERSON_NAME] [PERSON_NAME] - End User Support Head Of Internal Systems" at bounding box center [597, 34] width 452 height 14
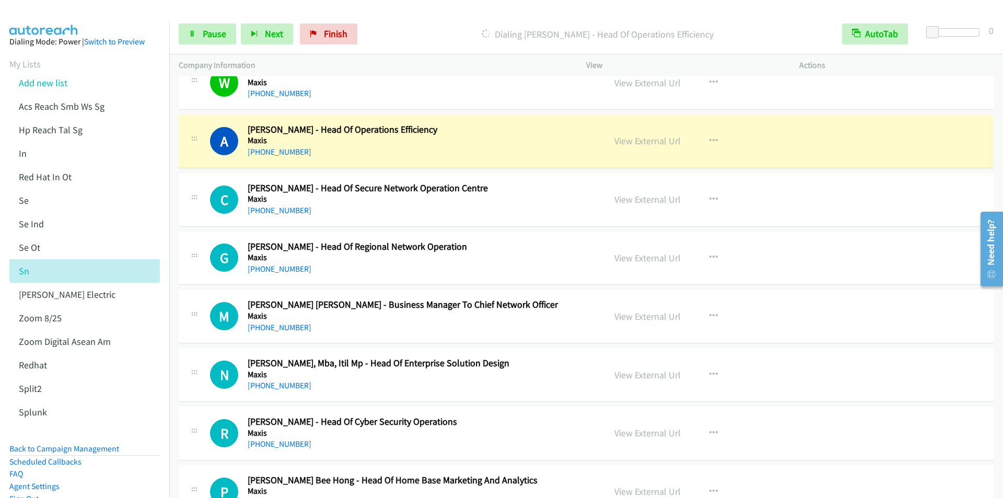
scroll to position [5798, 0]
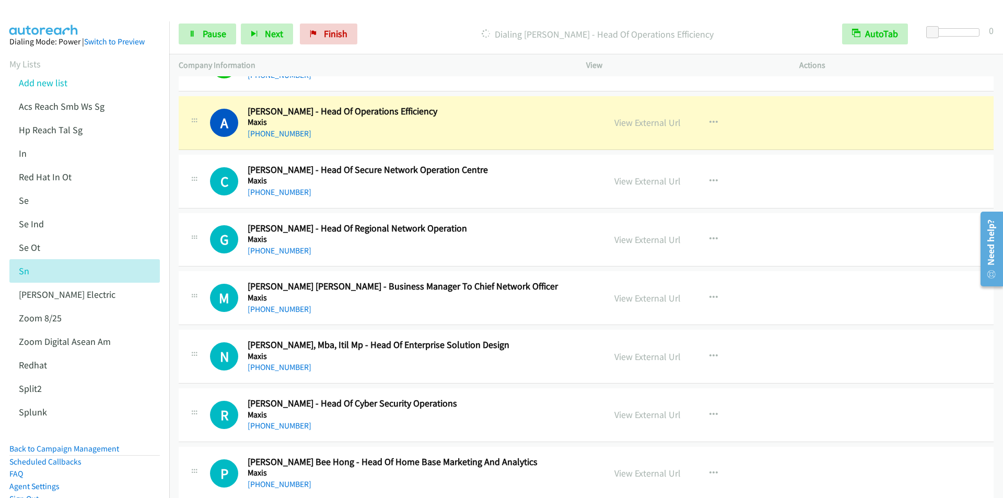
click at [412, 24] on div "Dialing [PERSON_NAME] - Head Of Operations Efficiency" at bounding box center [597, 34] width 471 height 21
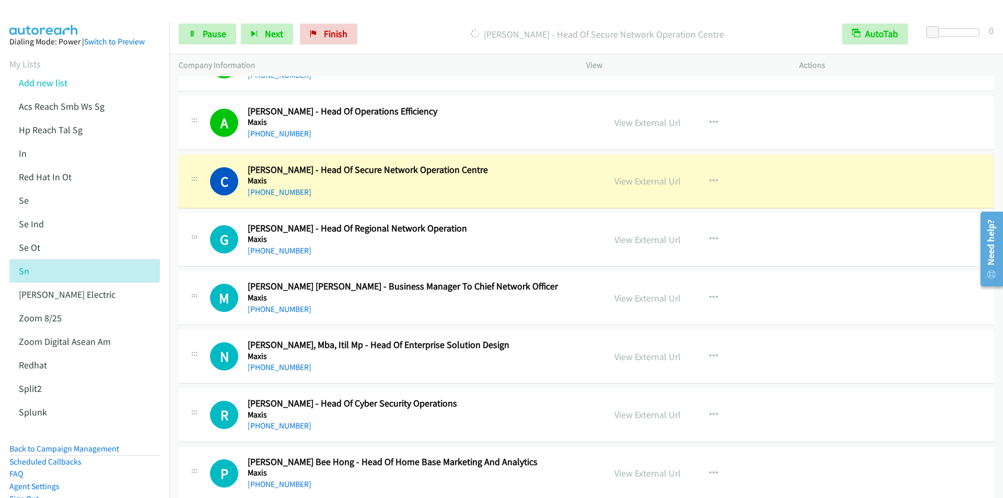
click at [414, 26] on div "[PERSON_NAME] - Head Of Secure Network Operation Centre" at bounding box center [597, 34] width 471 height 21
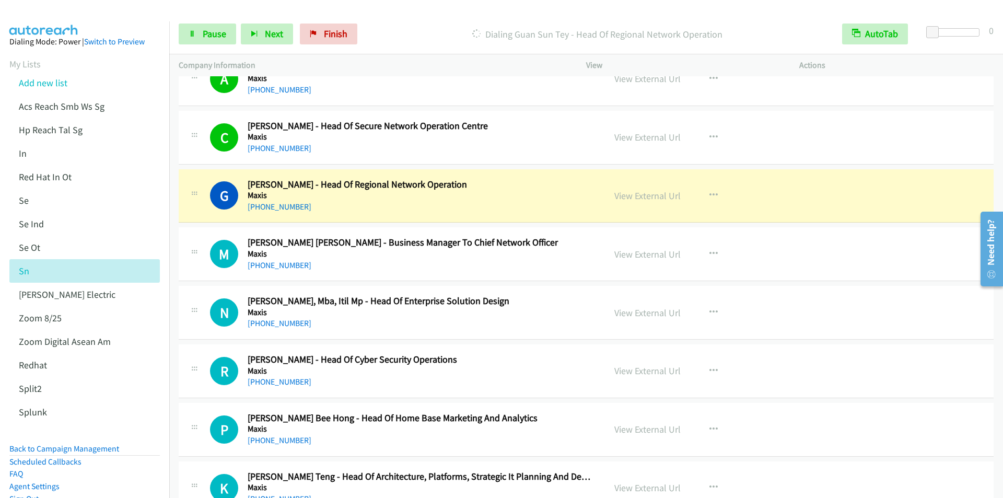
scroll to position [5903, 0]
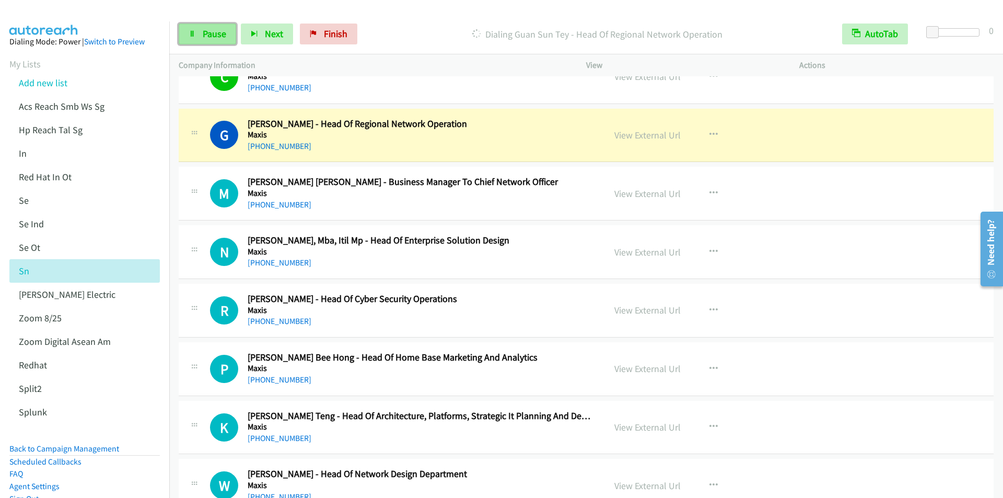
click at [207, 33] on span "Pause" at bounding box center [215, 34] width 24 height 12
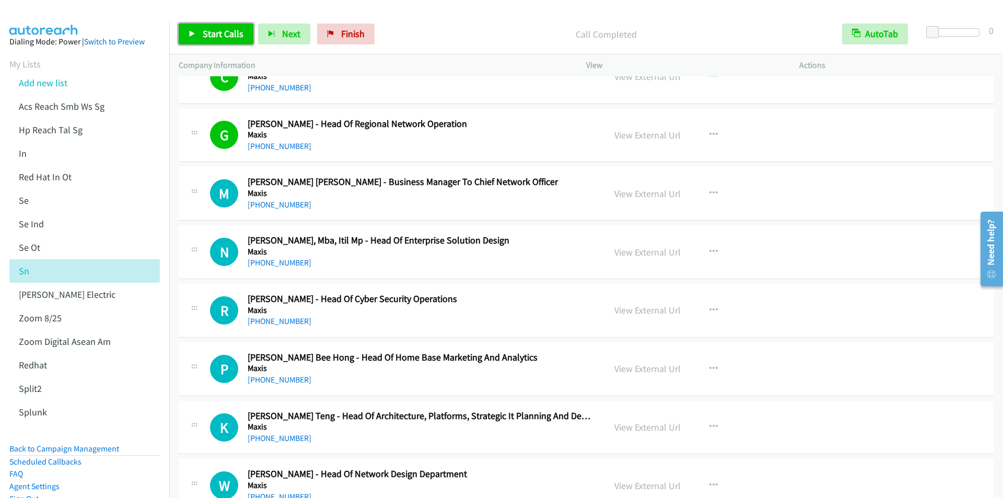
click at [235, 37] on span "Start Calls" at bounding box center [223, 34] width 41 height 12
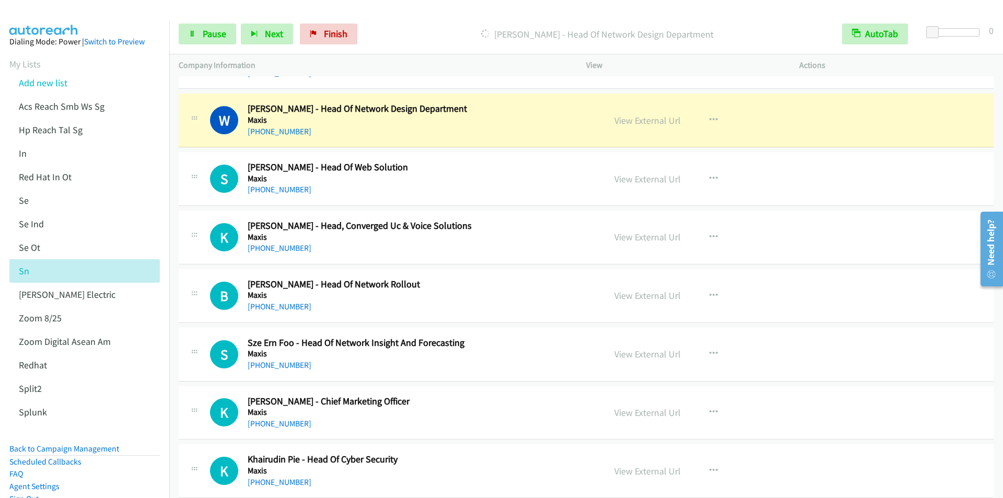
scroll to position [6269, 0]
click at [410, 38] on p "[PERSON_NAME] - Head Of Network Design Department" at bounding box center [597, 34] width 452 height 14
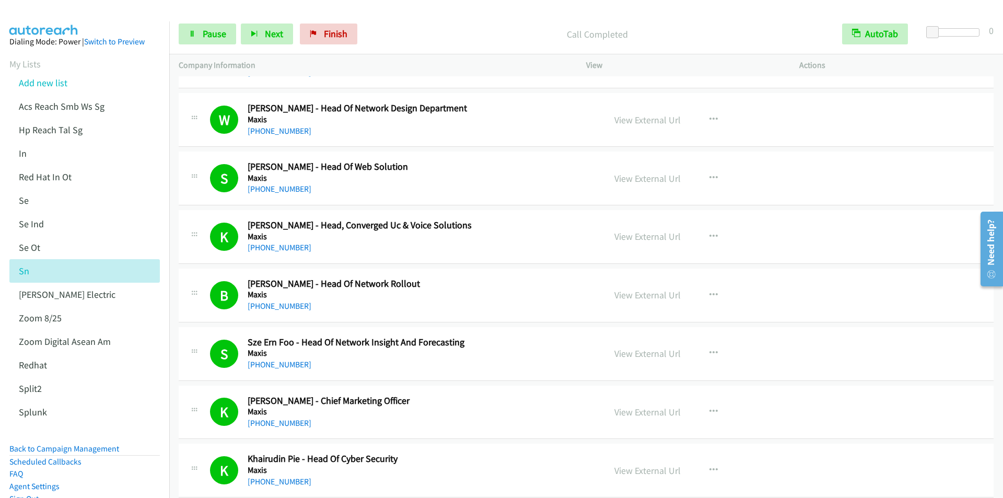
click at [406, 33] on p "Call Completed" at bounding box center [597, 34] width 452 height 14
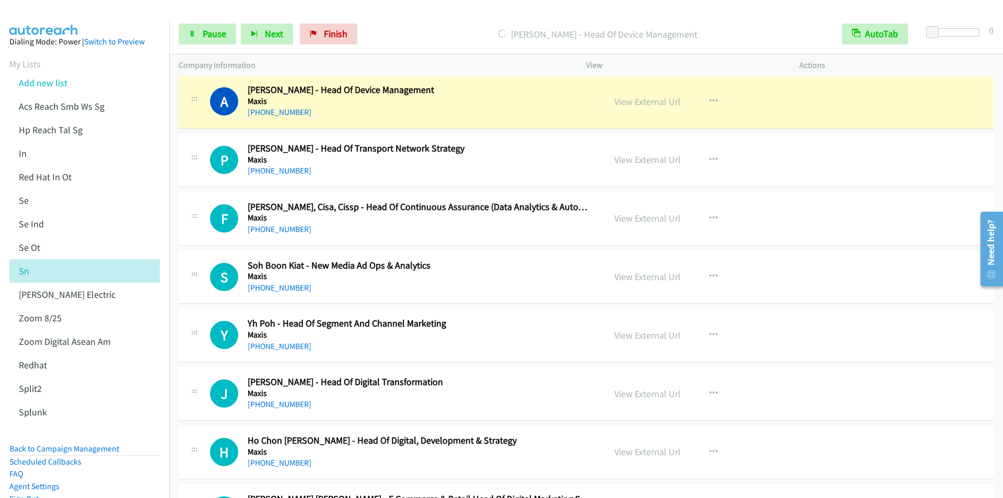
scroll to position [7000, 0]
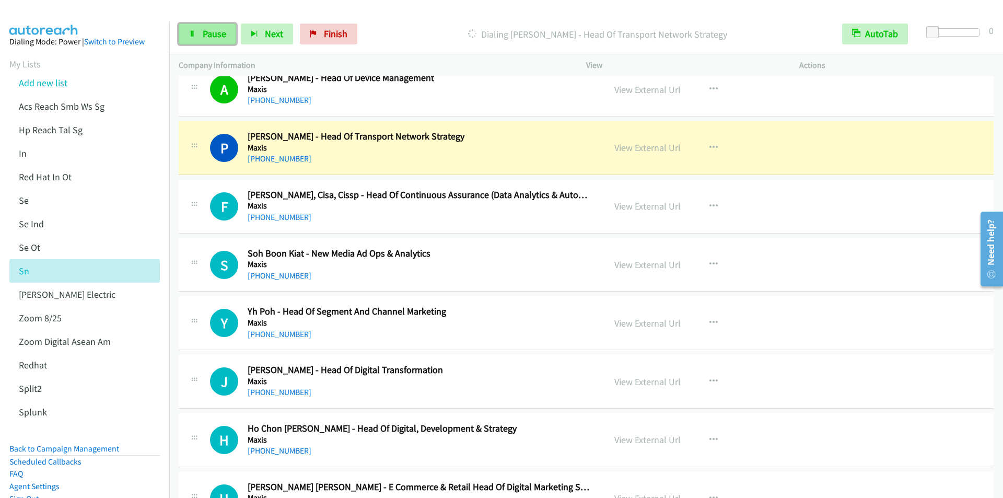
click at [204, 35] on span "Pause" at bounding box center [215, 34] width 24 height 12
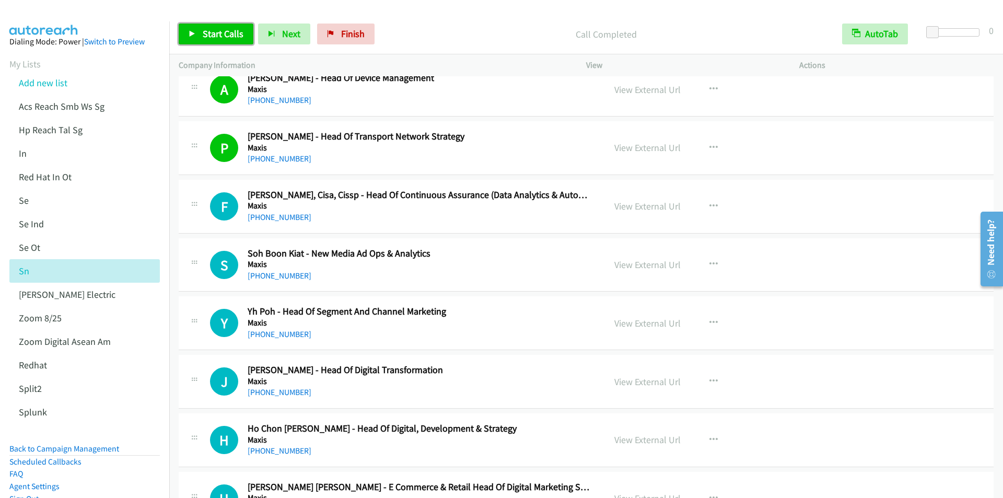
click at [213, 34] on span "Start Calls" at bounding box center [223, 34] width 41 height 12
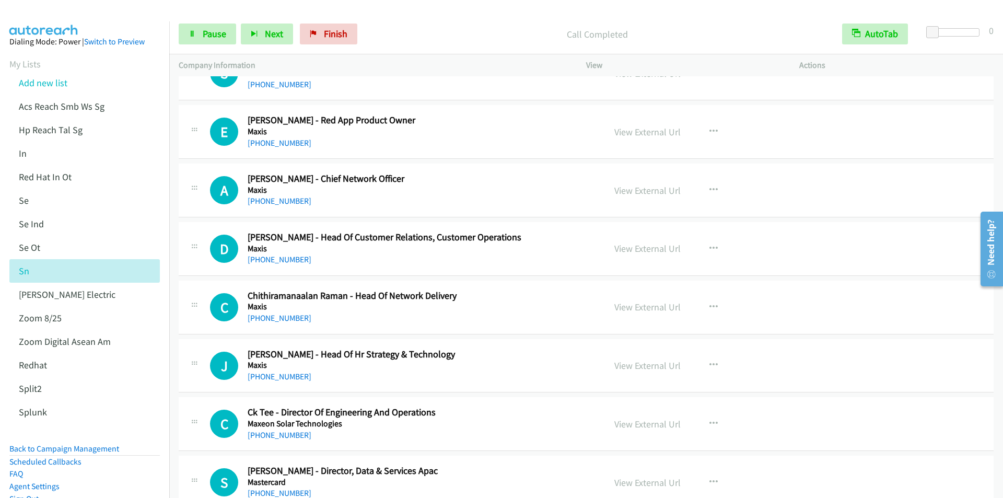
scroll to position [11701, 0]
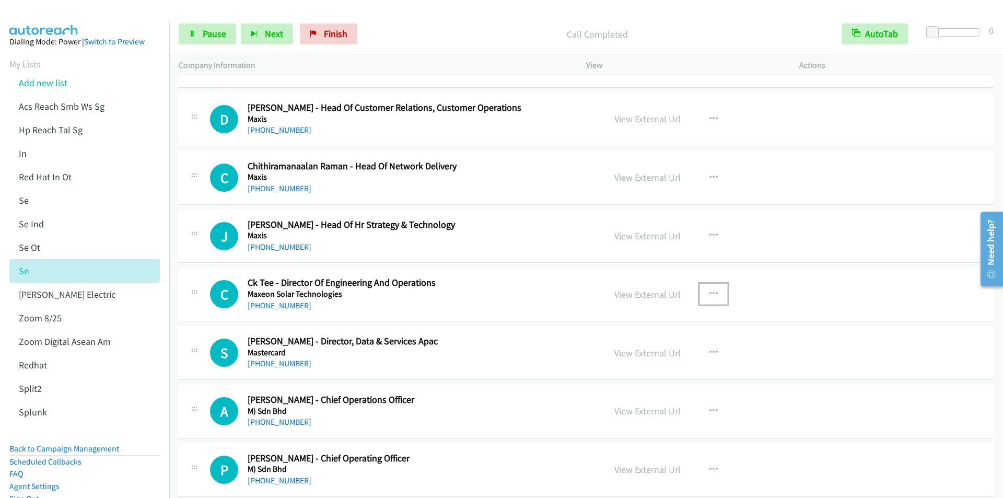
click at [710, 293] on icon "button" at bounding box center [713, 294] width 8 height 8
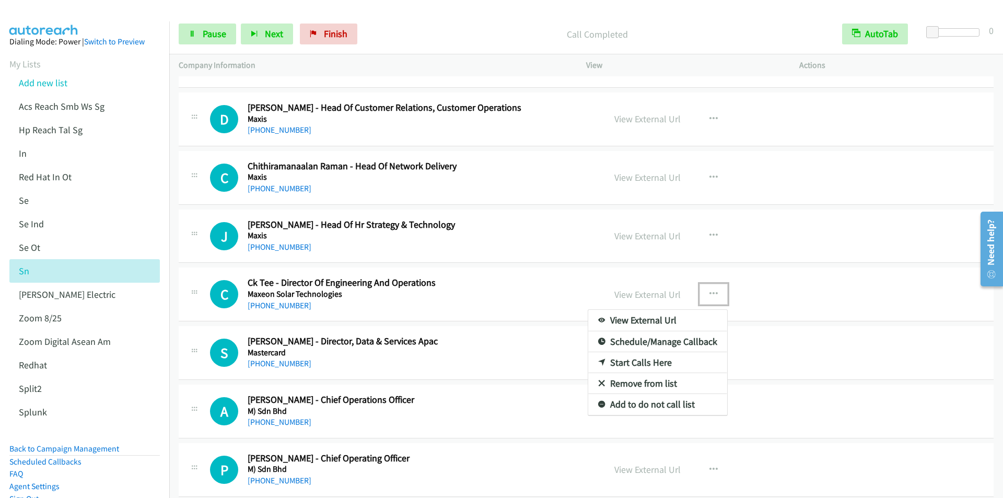
click at [708, 233] on div at bounding box center [501, 249] width 1003 height 498
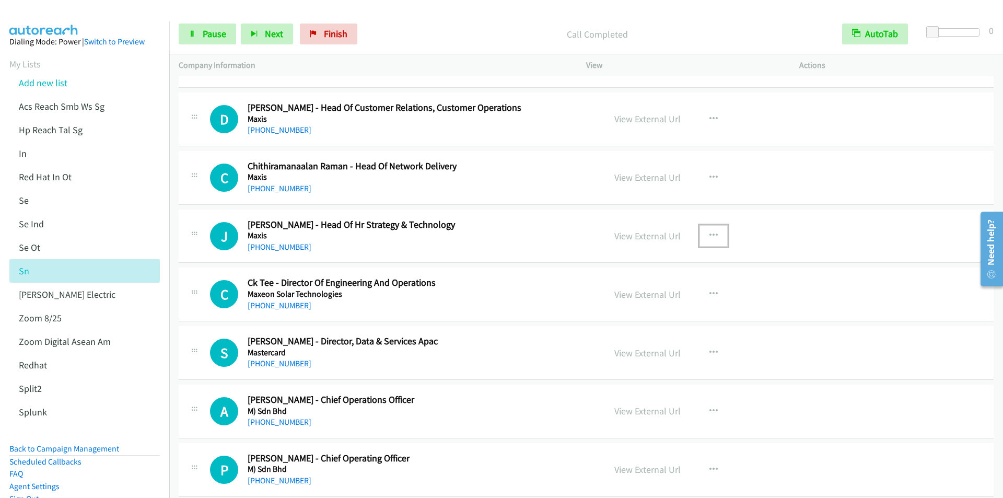
click at [709, 234] on icon "button" at bounding box center [713, 235] width 8 height 8
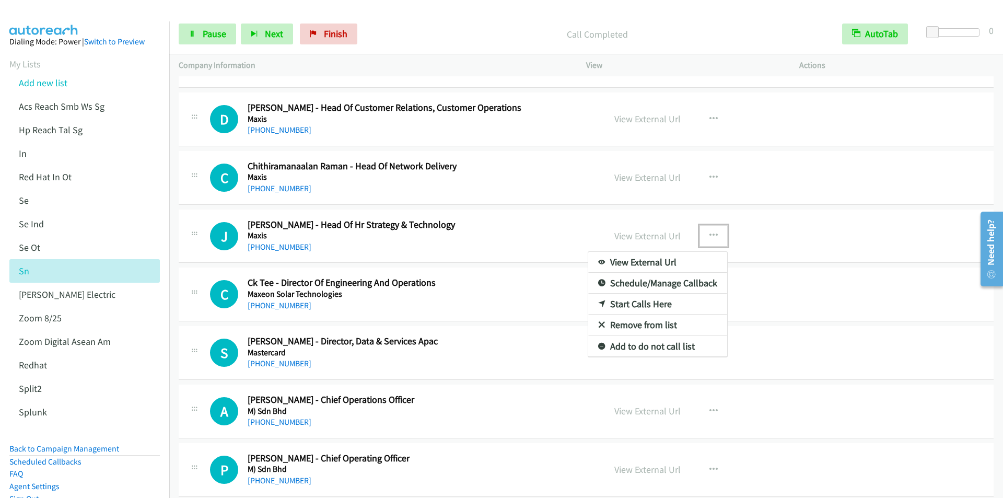
click at [644, 302] on link "Start Calls Here" at bounding box center [657, 304] width 139 height 21
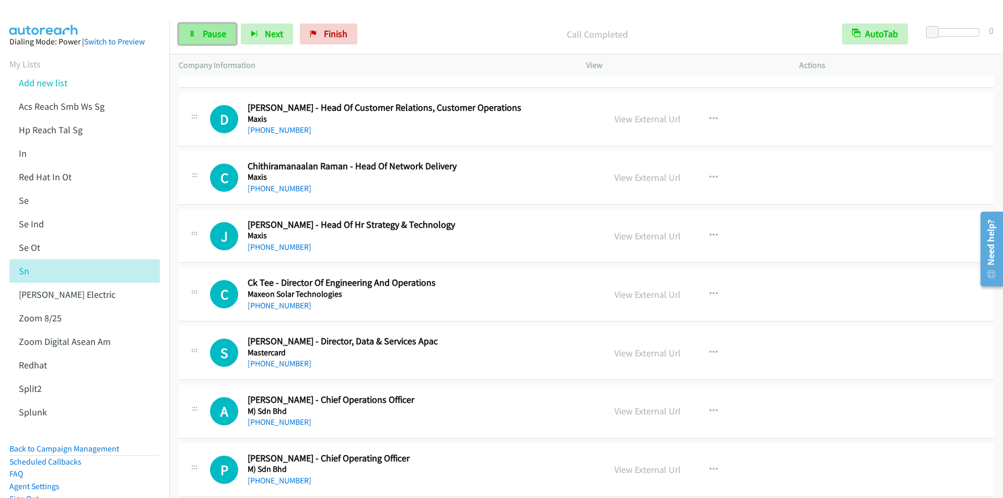
click at [205, 37] on span "Pause" at bounding box center [215, 34] width 24 height 12
click at [220, 30] on span "Start Calls" at bounding box center [223, 34] width 41 height 12
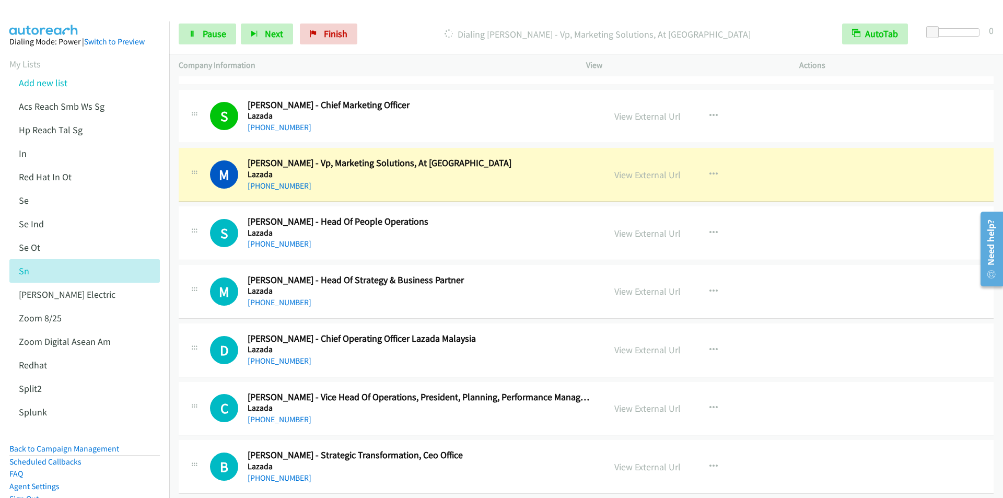
scroll to position [12224, 0]
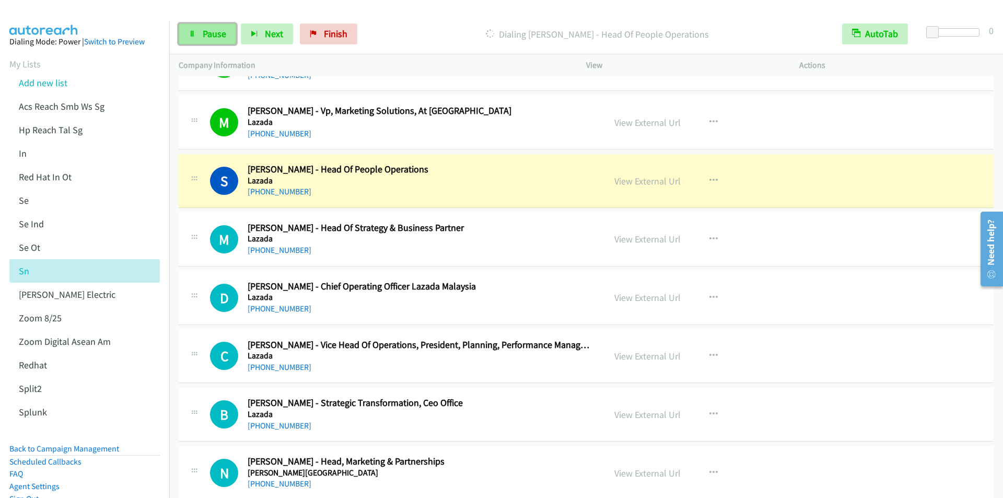
click at [207, 37] on span "Pause" at bounding box center [215, 34] width 24 height 12
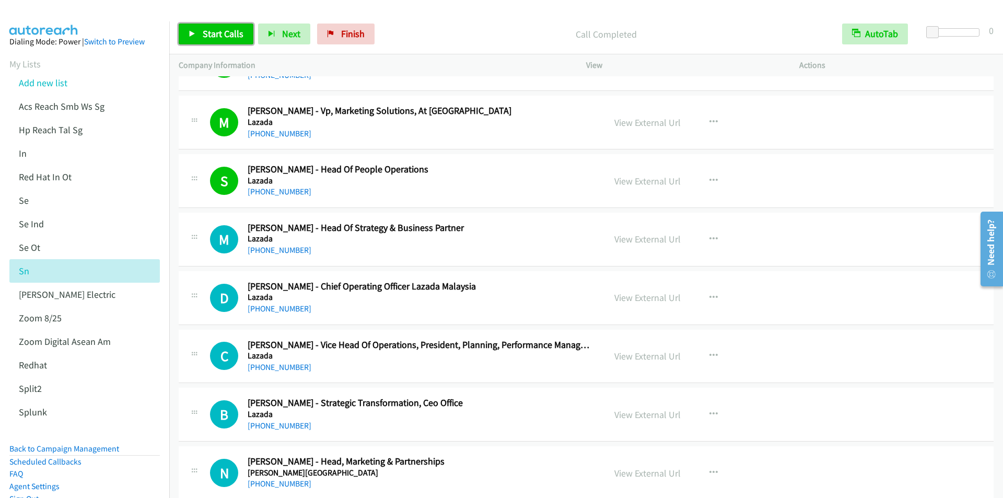
click at [213, 37] on span "Start Calls" at bounding box center [223, 34] width 41 height 12
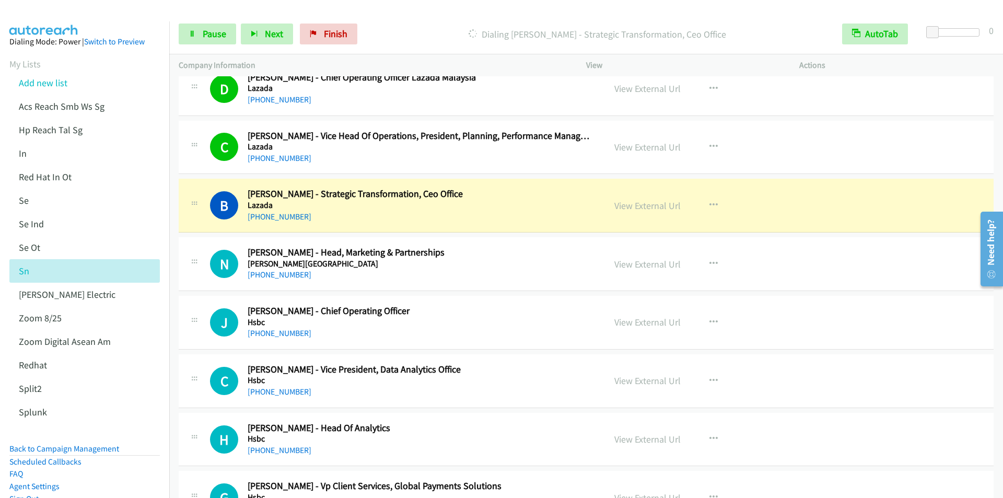
scroll to position [12485, 0]
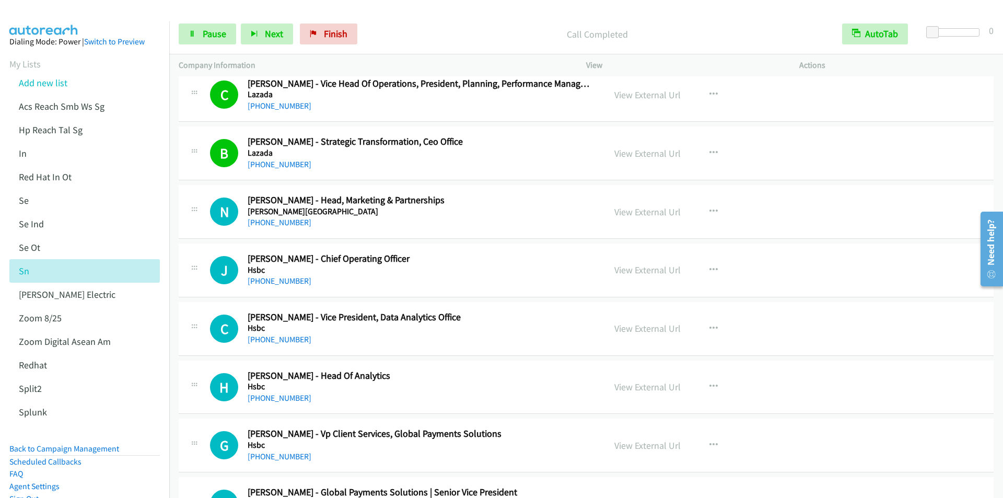
click at [417, 11] on div at bounding box center [497, 20] width 994 height 40
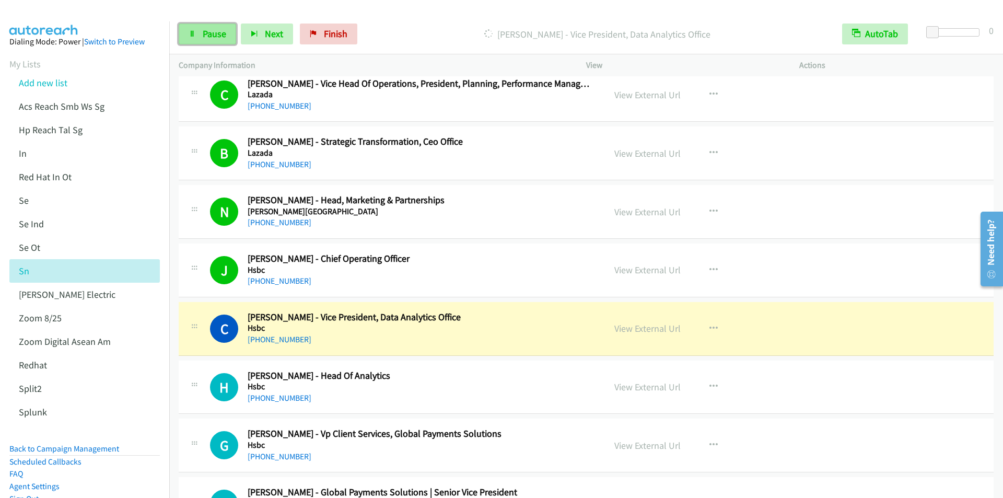
click at [211, 31] on span "Pause" at bounding box center [215, 34] width 24 height 12
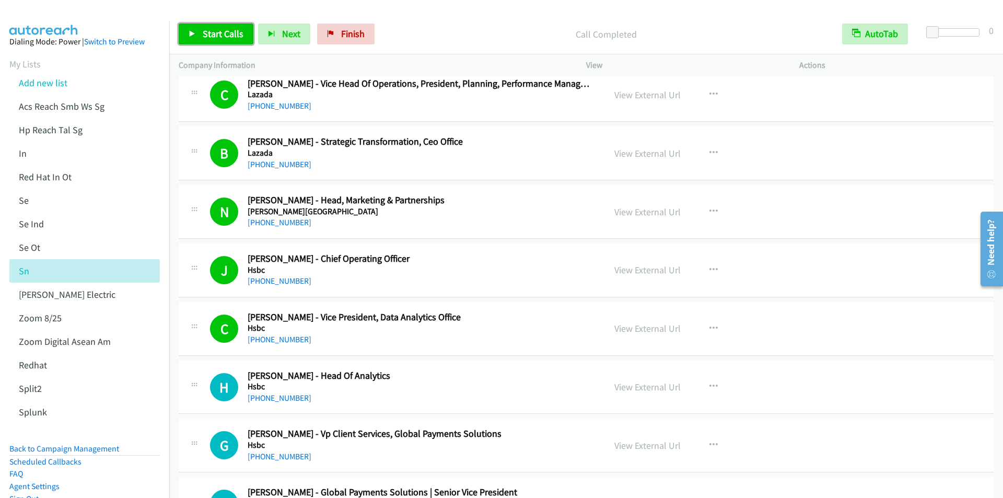
click at [209, 39] on span "Start Calls" at bounding box center [223, 34] width 41 height 12
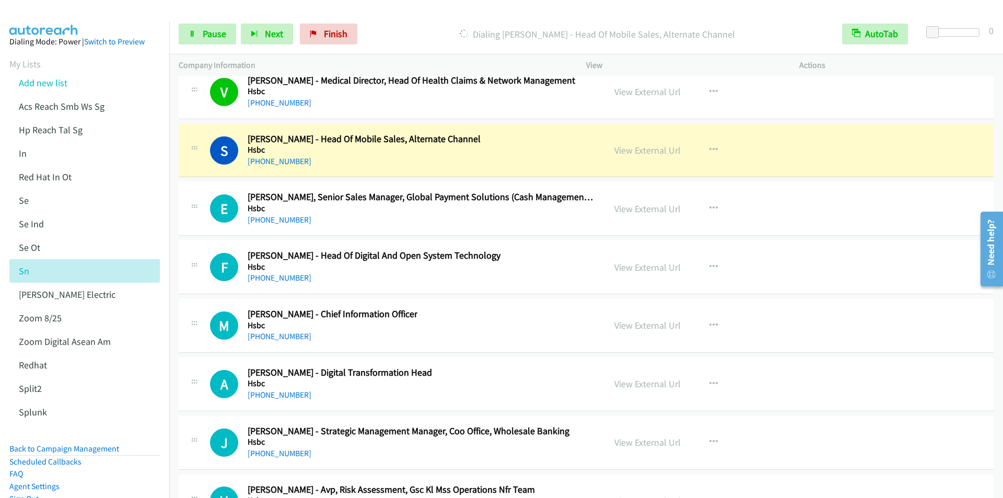
scroll to position [13708, 0]
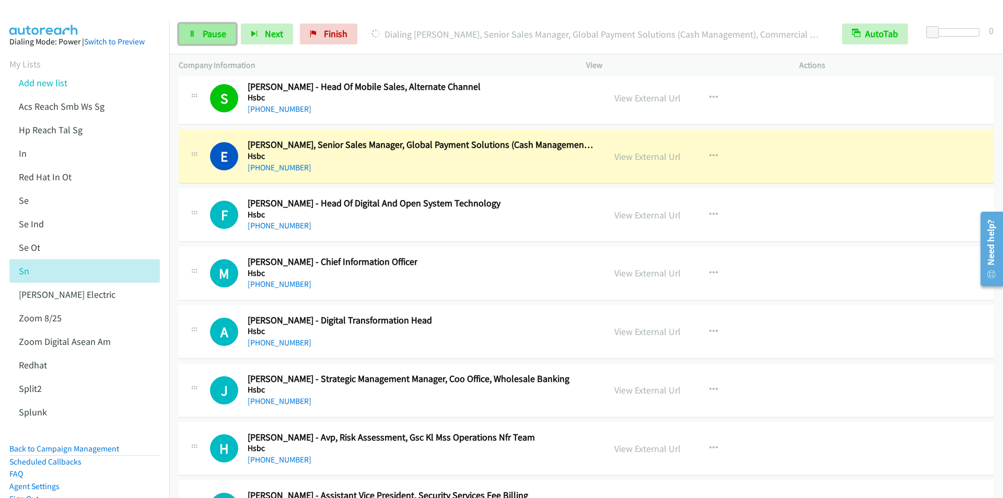
click at [217, 31] on span "Pause" at bounding box center [215, 34] width 24 height 12
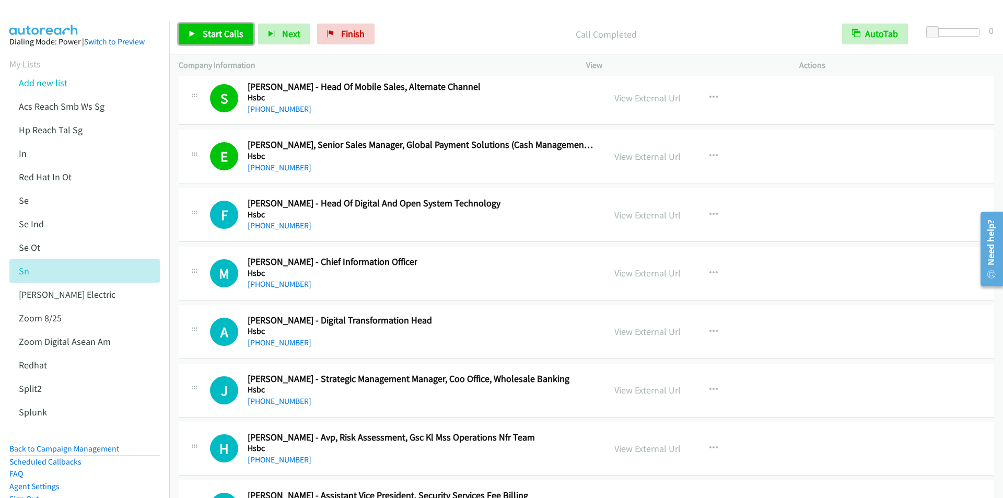
click at [220, 30] on span "Start Calls" at bounding box center [223, 34] width 41 height 12
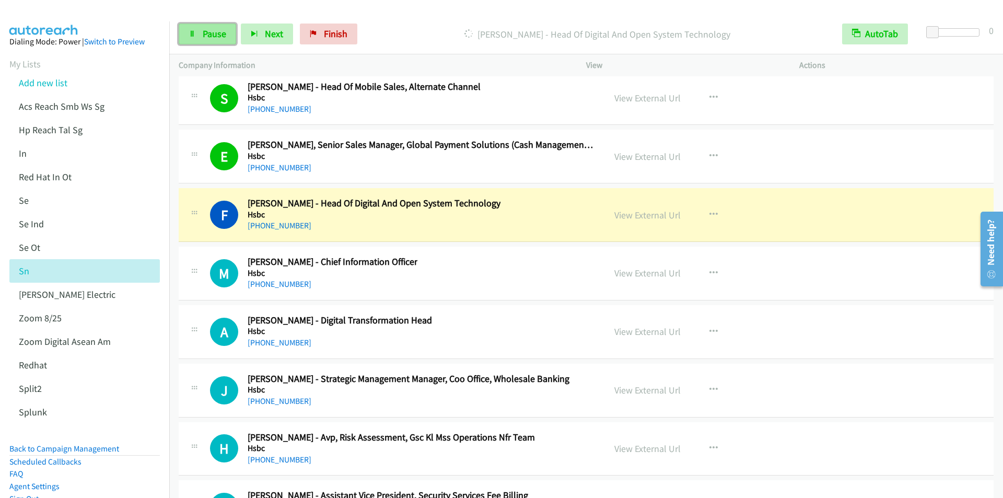
click at [207, 37] on span "Pause" at bounding box center [215, 34] width 24 height 12
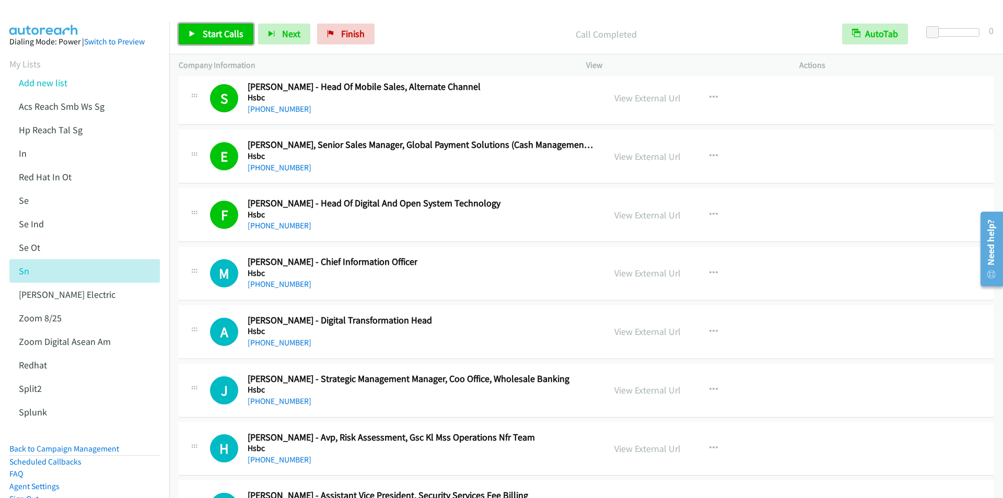
click at [205, 30] on span "Start Calls" at bounding box center [223, 34] width 41 height 12
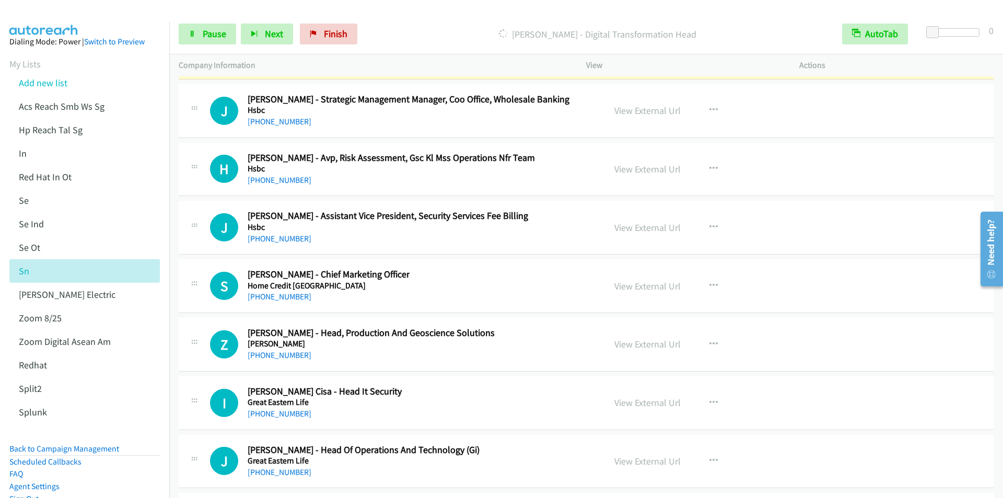
scroll to position [13970, 0]
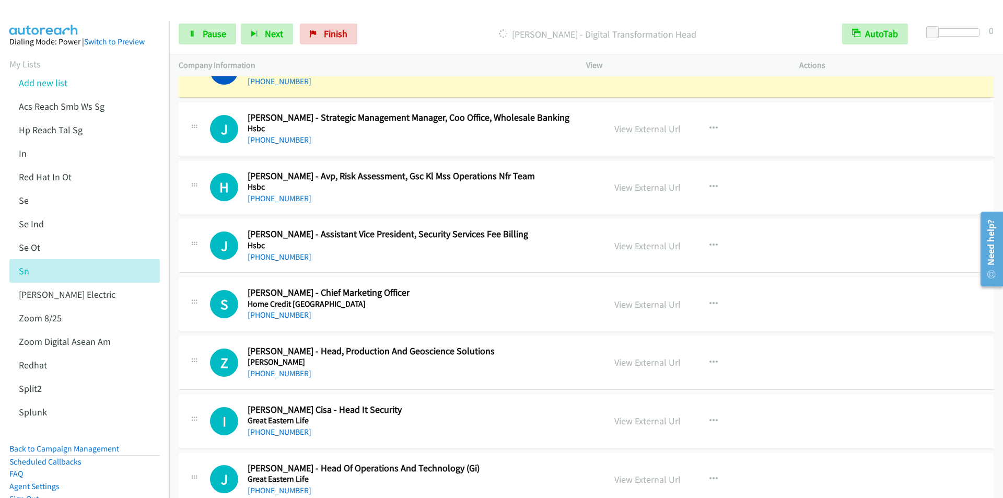
click at [404, 296] on div "S Callback Scheduled [PERSON_NAME] - Chief Marketing Officer Home Credit [GEOGR…" at bounding box center [403, 304] width 386 height 34
click at [709, 304] on icon "button" at bounding box center [713, 304] width 8 height 8
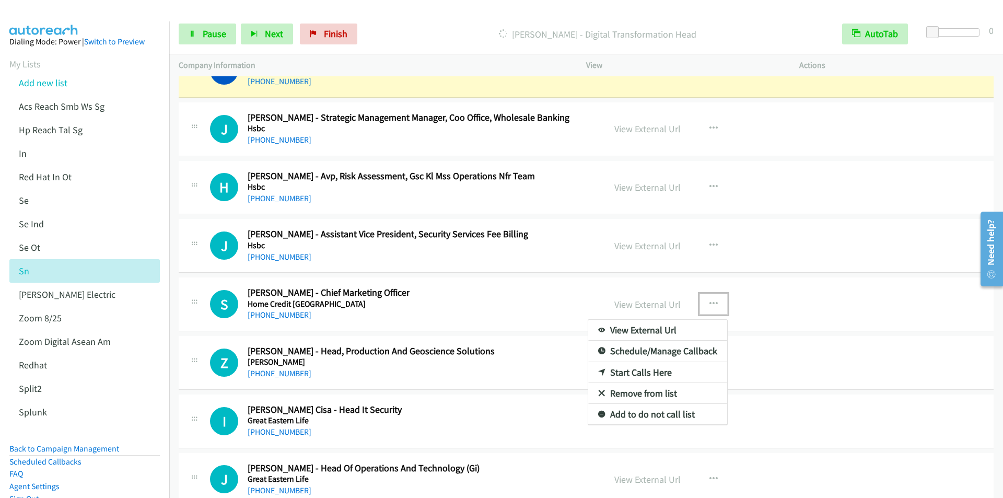
click at [643, 372] on link "Start Calls Here" at bounding box center [657, 372] width 139 height 21
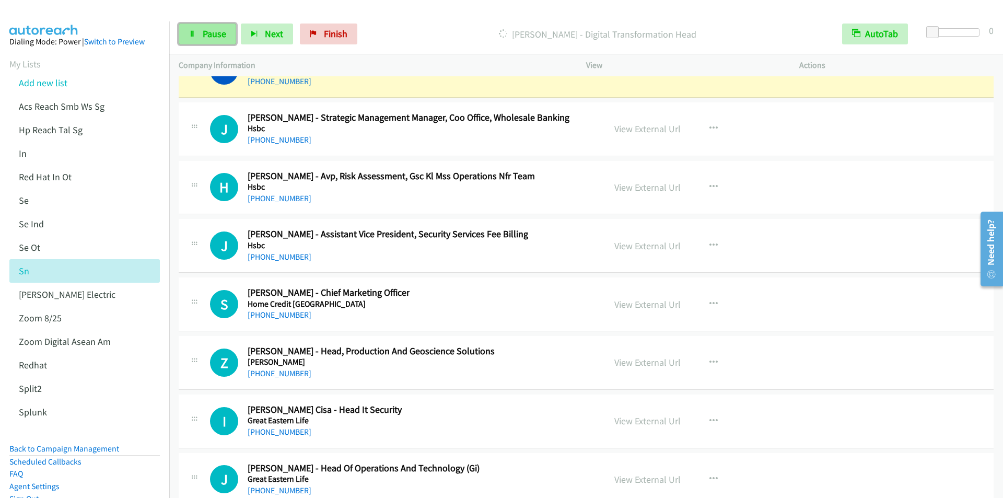
click at [222, 28] on span "Pause" at bounding box center [215, 34] width 24 height 12
click at [219, 28] on span "Start Calls" at bounding box center [223, 34] width 41 height 12
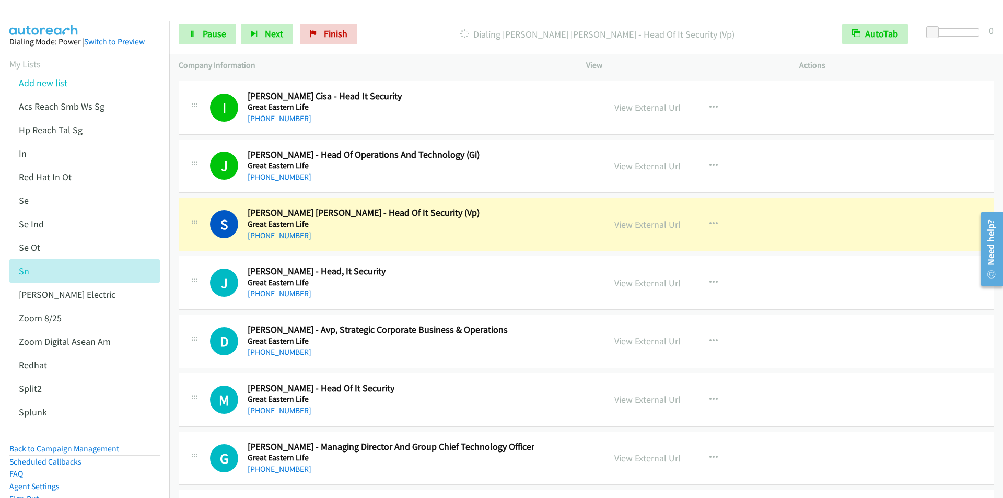
scroll to position [14387, 0]
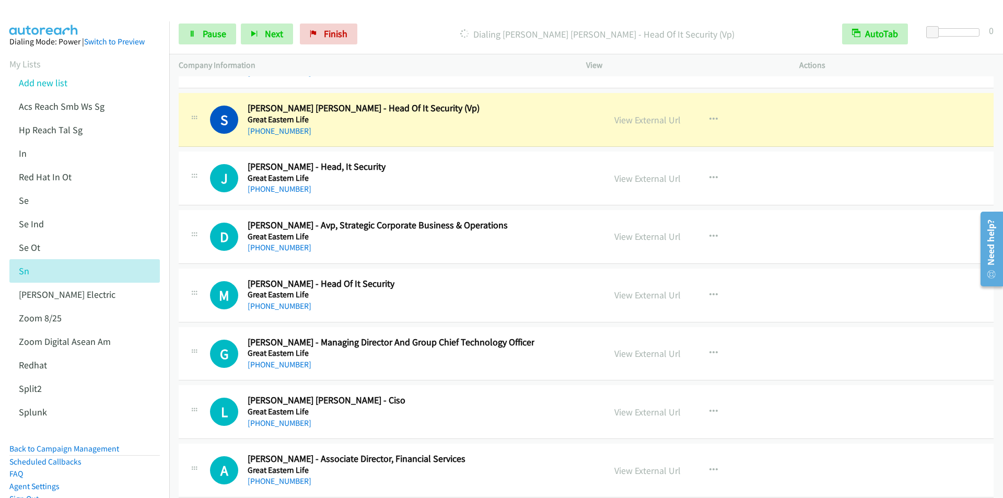
click at [410, 54] on div "Start Calls Pause Next Finish Dialing [PERSON_NAME] [PERSON_NAME] - Head Of It …" at bounding box center [586, 34] width 834 height 40
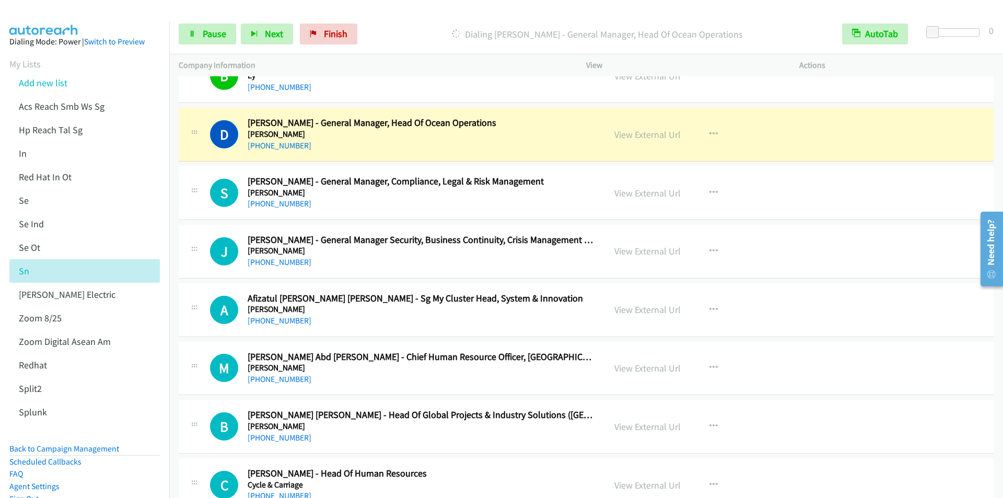
scroll to position [15014, 0]
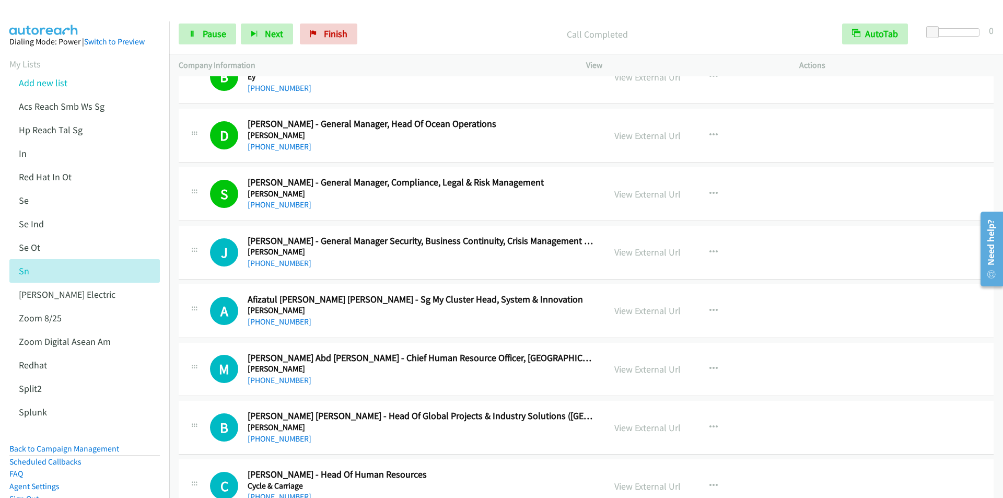
click at [413, 33] on p "Call Completed" at bounding box center [597, 34] width 452 height 14
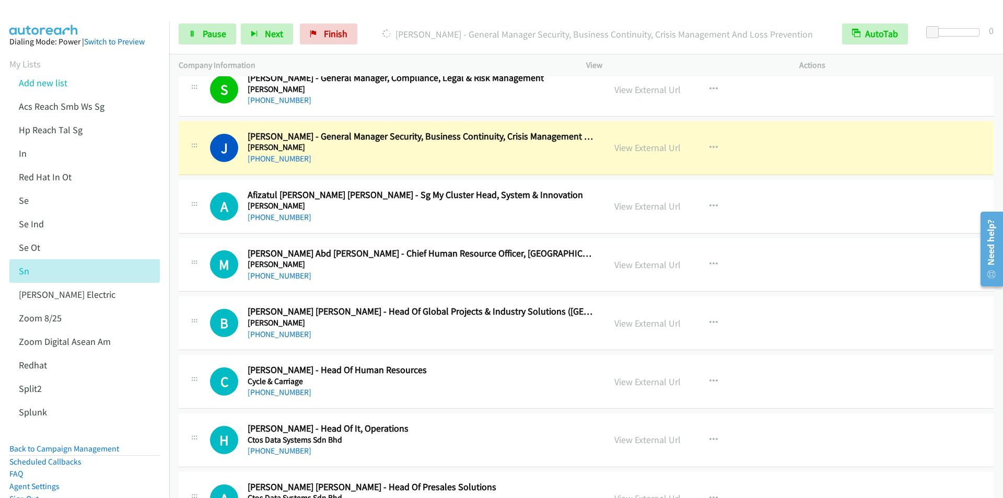
scroll to position [15171, 0]
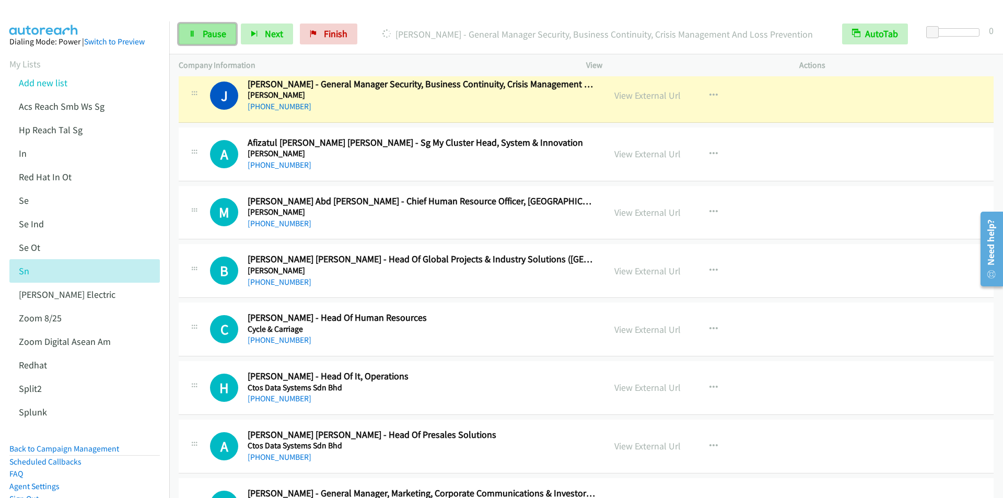
click at [207, 34] on span "Pause" at bounding box center [215, 34] width 24 height 12
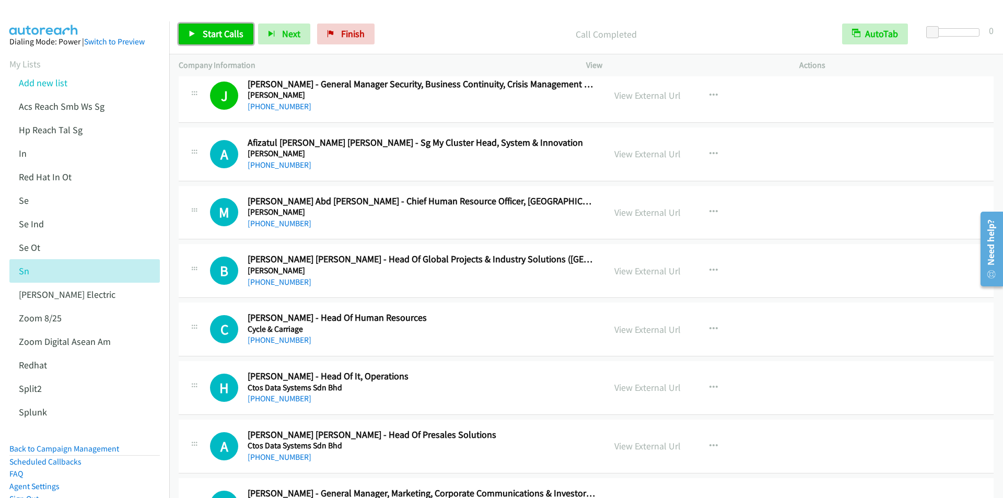
click at [216, 37] on span "Start Calls" at bounding box center [223, 34] width 41 height 12
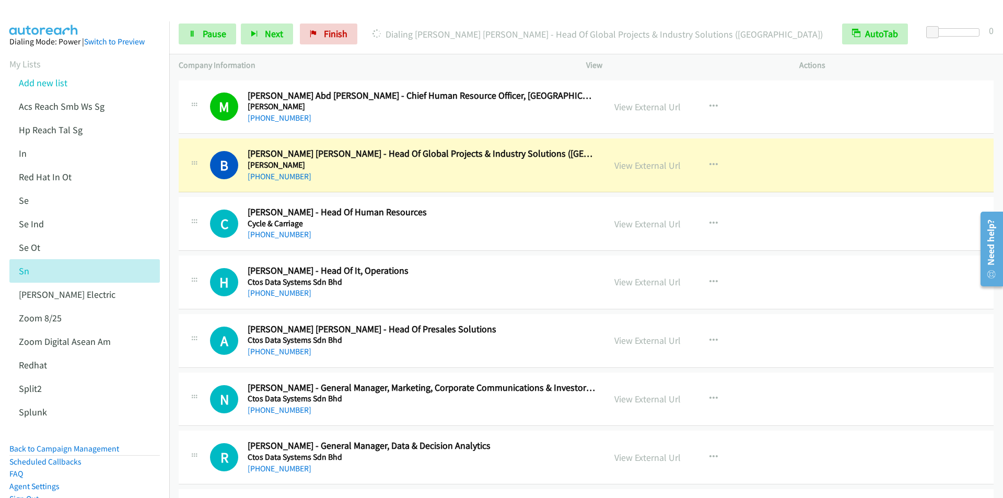
scroll to position [15275, 0]
click at [215, 34] on span "Pause" at bounding box center [215, 34] width 24 height 12
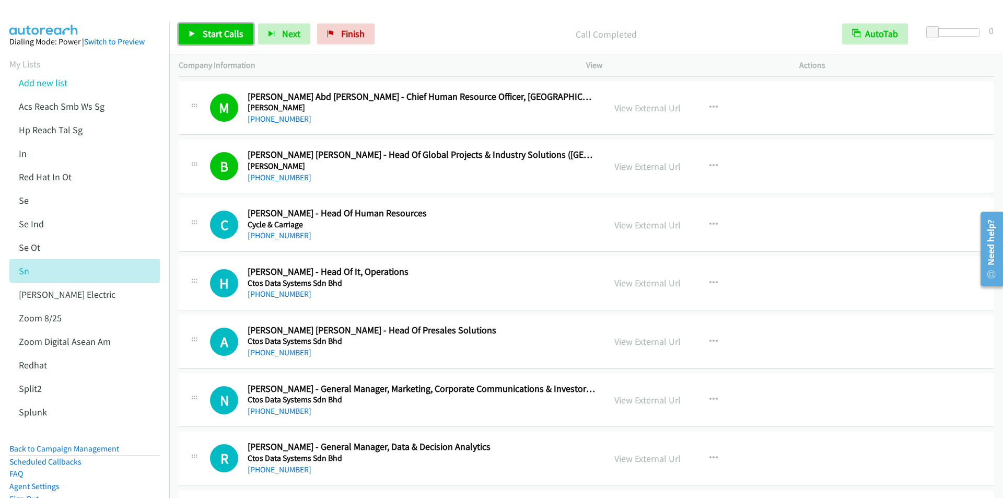
click at [214, 31] on span "Start Calls" at bounding box center [223, 34] width 41 height 12
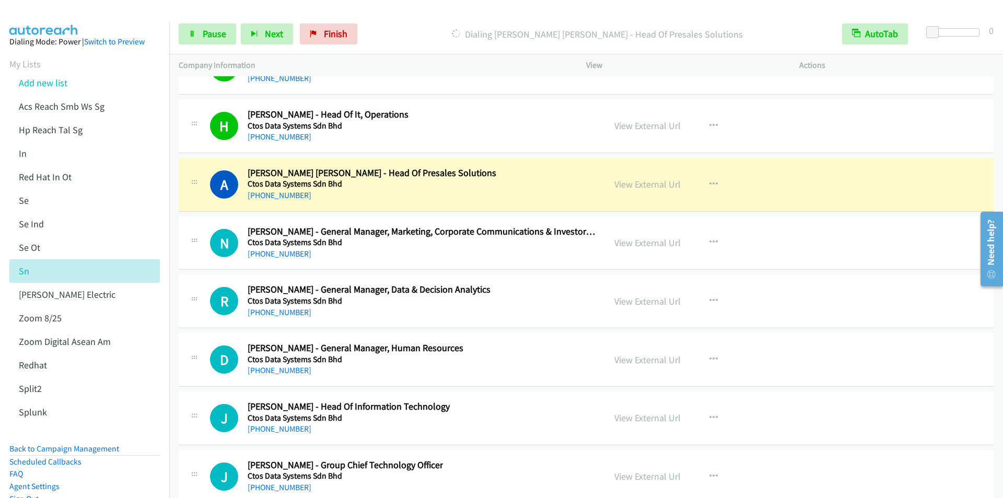
scroll to position [15432, 0]
click at [407, 34] on p "Dialing [PERSON_NAME] [PERSON_NAME] - Head Of Presales Solutions" at bounding box center [597, 34] width 452 height 14
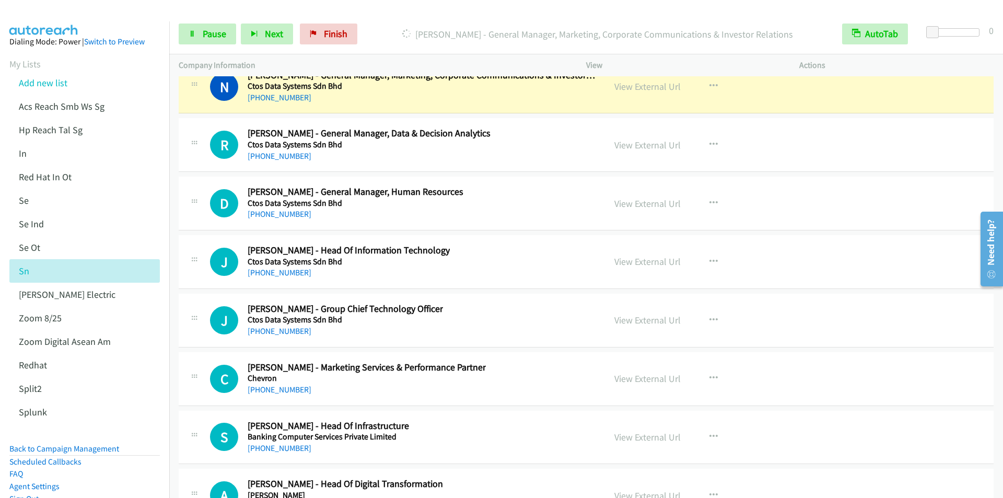
scroll to position [15537, 0]
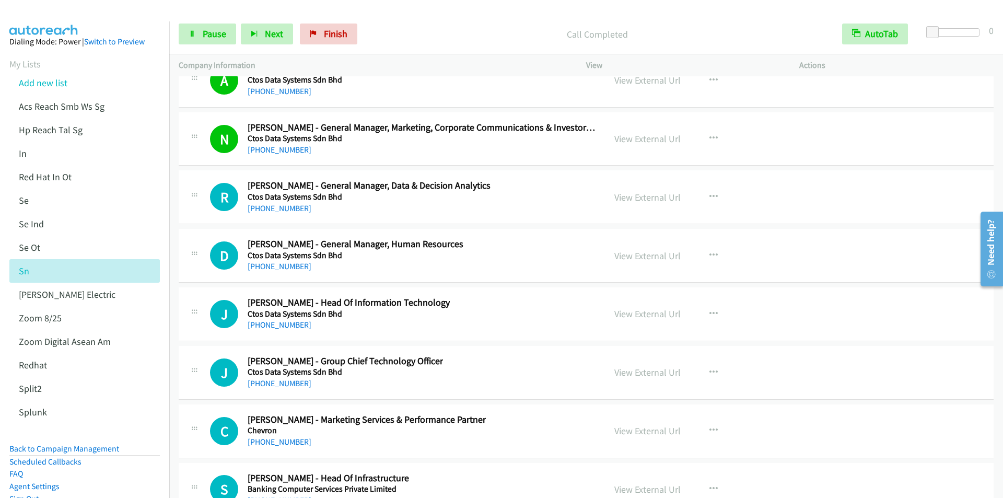
click at [399, 20] on div "Start Calls Pause Next Finish Call Completed AutoTab AutoTab 0" at bounding box center [586, 34] width 834 height 40
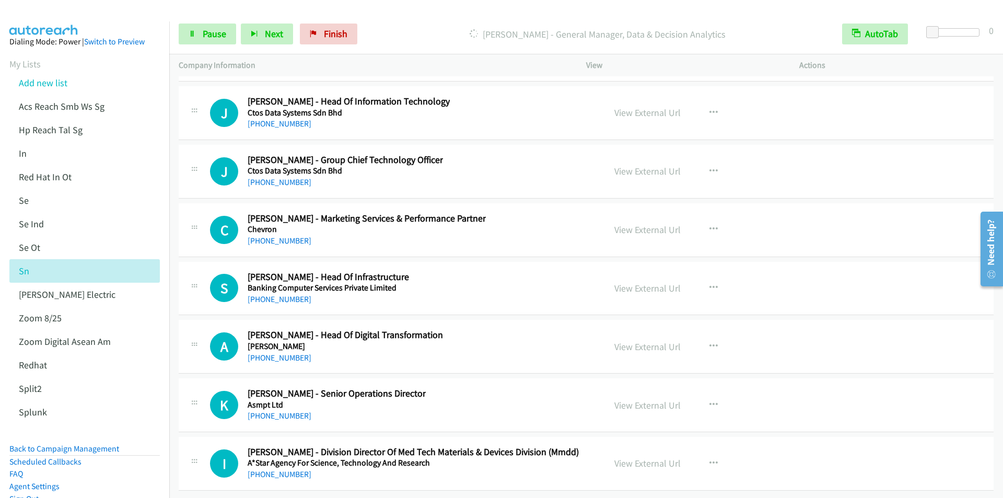
scroll to position [15432, 0]
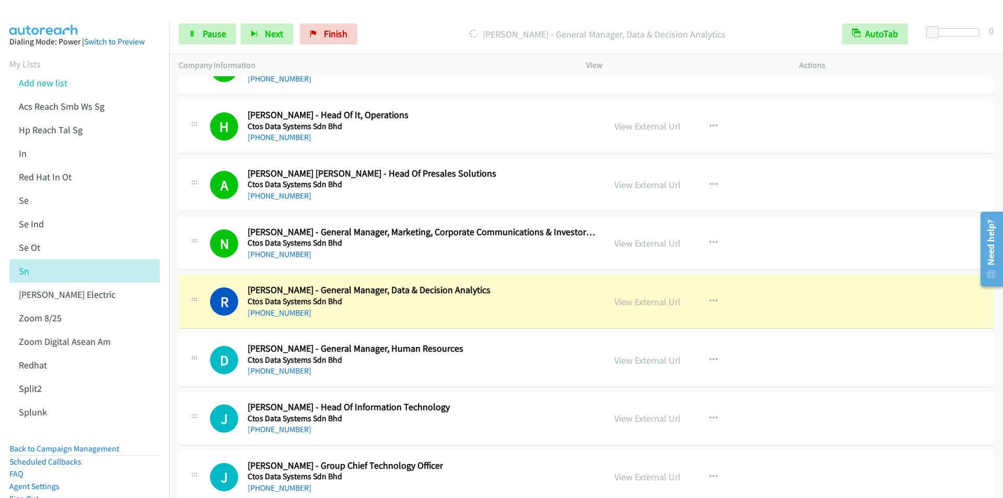
click at [404, 30] on p "[PERSON_NAME] - General Manager, Data & Decision Analytics" at bounding box center [597, 34] width 452 height 14
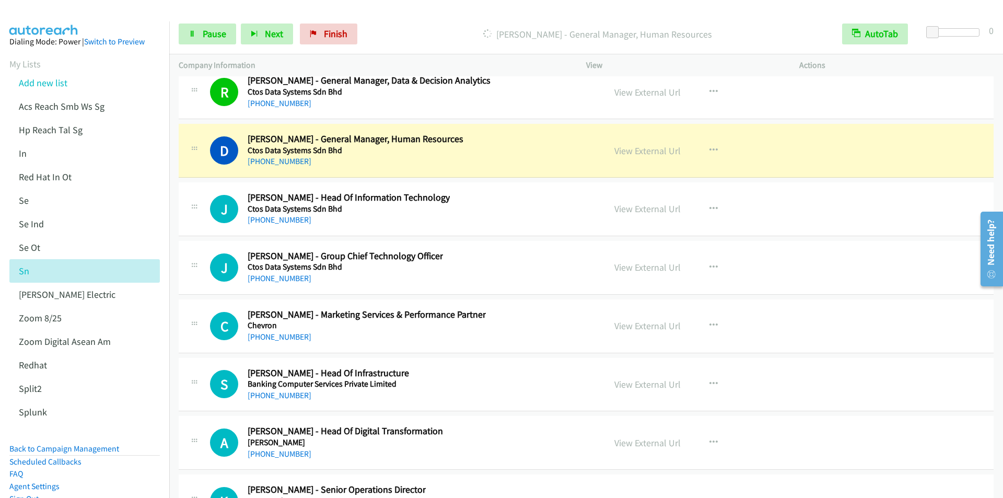
scroll to position [15641, 0]
click at [406, 20] on div "Start Calls Pause Next Finish [PERSON_NAME] - General Manager, Human Resources …" at bounding box center [586, 34] width 834 height 40
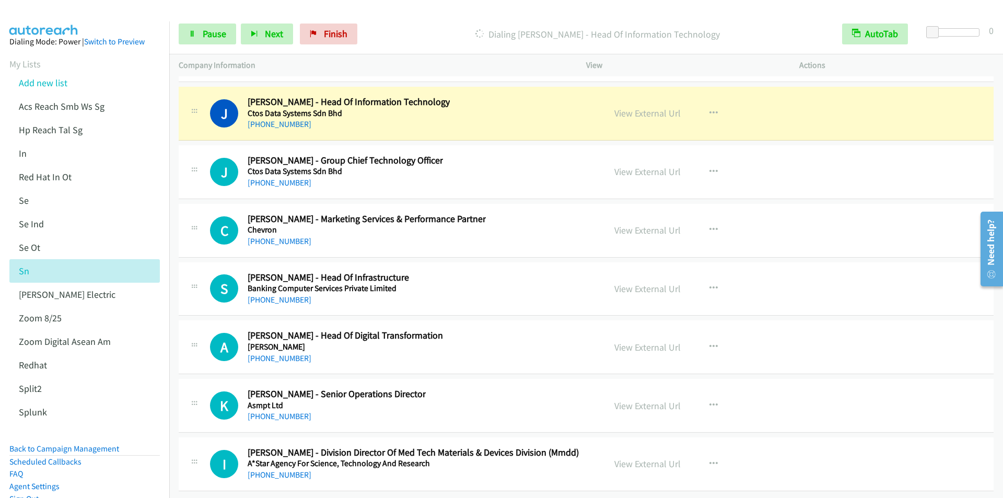
scroll to position [15746, 0]
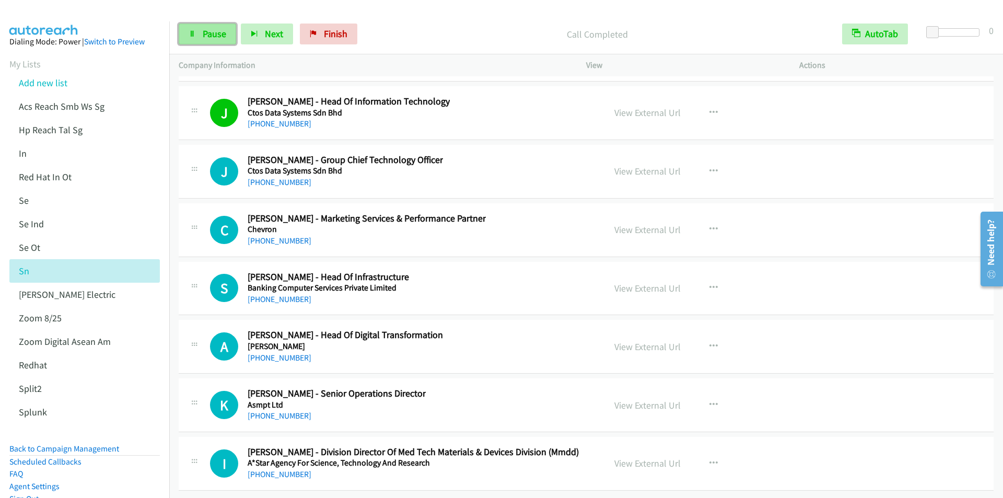
click at [208, 37] on span "Pause" at bounding box center [215, 34] width 24 height 12
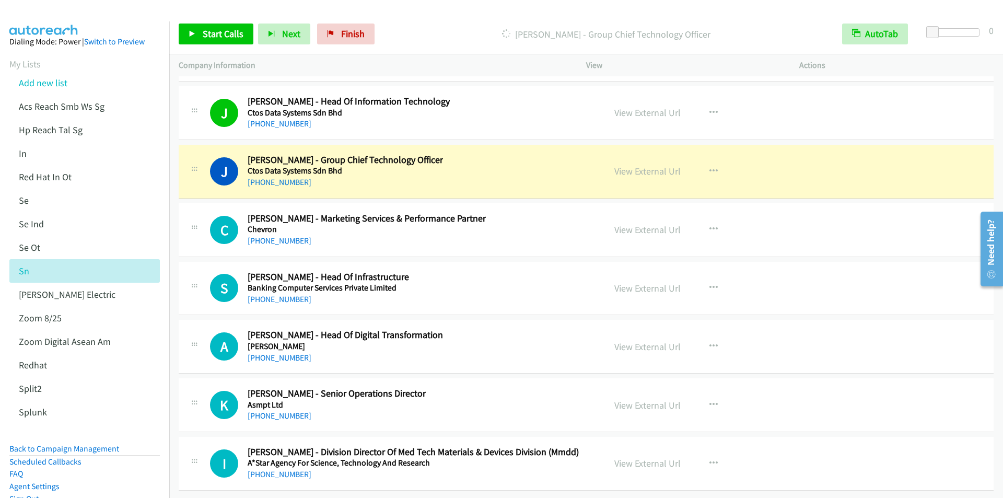
click at [409, 24] on div "[PERSON_NAME] - Group Chief Technology Officer" at bounding box center [605, 34] width 453 height 21
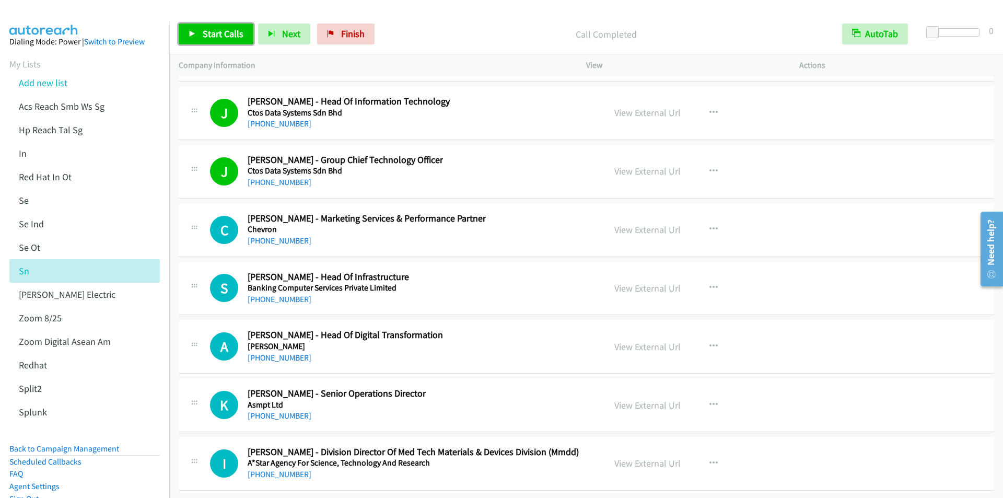
click at [195, 31] on icon at bounding box center [192, 34] width 7 height 7
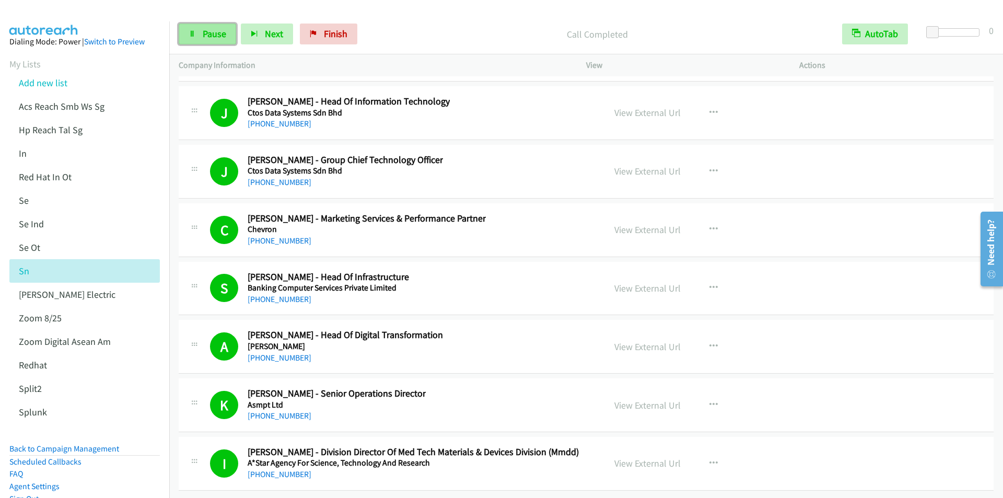
click at [209, 38] on span "Pause" at bounding box center [215, 34] width 24 height 12
